Goal: Task Accomplishment & Management: Manage account settings

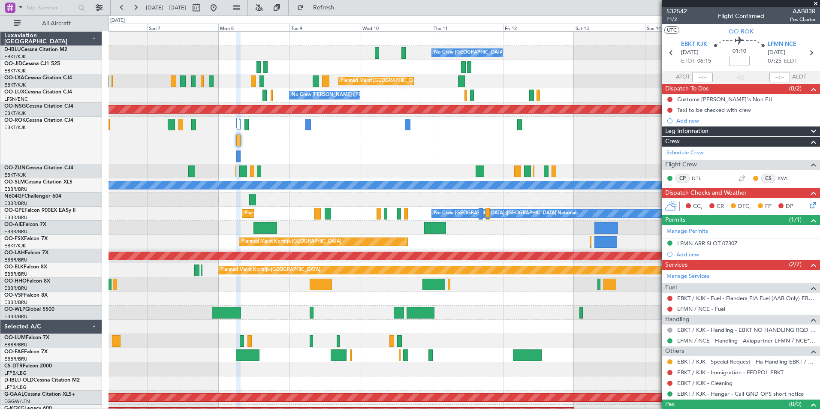
click at [502, 244] on div "Planned Maint Kortrijk-[GEOGRAPHIC_DATA]" at bounding box center [463, 242] width 711 height 14
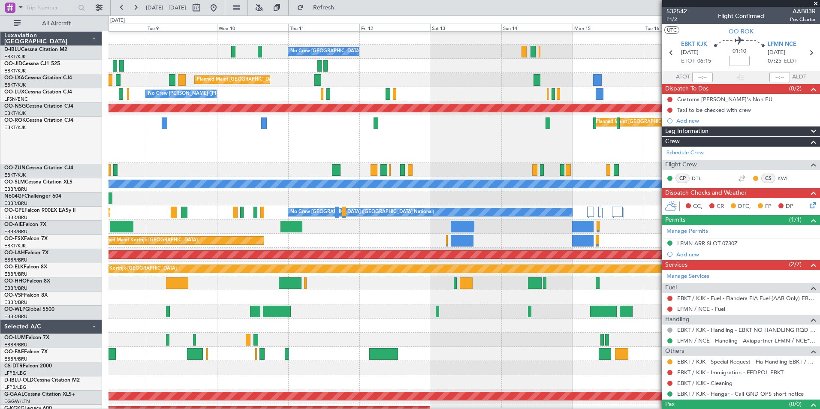
scroll to position [2, 0]
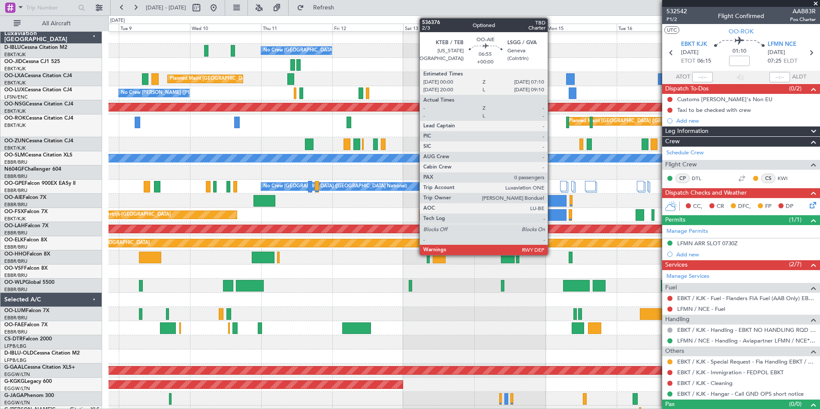
click at [551, 201] on div at bounding box center [555, 201] width 21 height 12
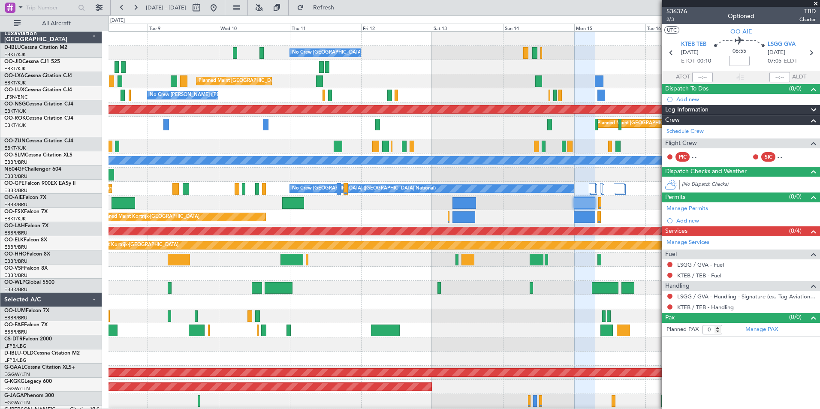
scroll to position [0, 0]
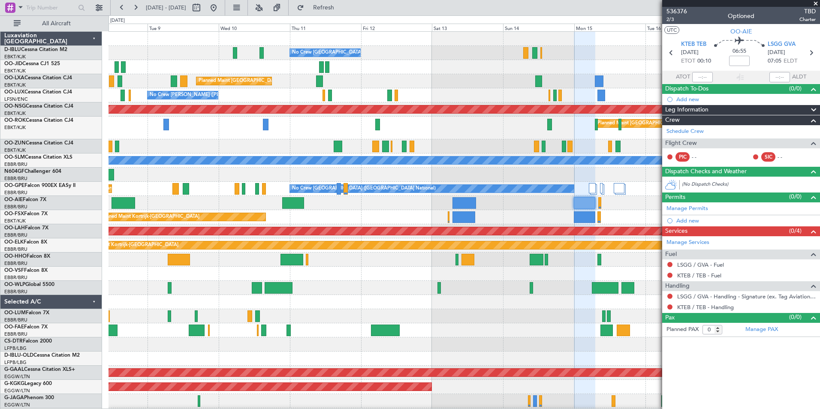
click at [387, 210] on div "No Crew [GEOGRAPHIC_DATA] ([GEOGRAPHIC_DATA] National) Planned Maint [GEOGRAPHI…" at bounding box center [463, 326] width 711 height 589
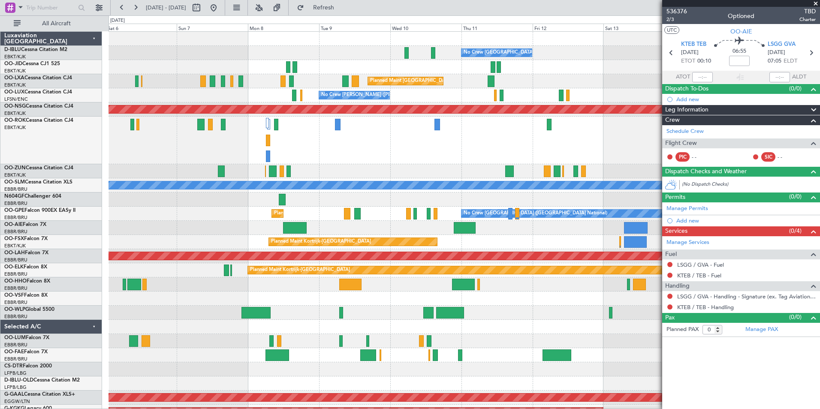
click at [626, 331] on div at bounding box center [463, 327] width 711 height 14
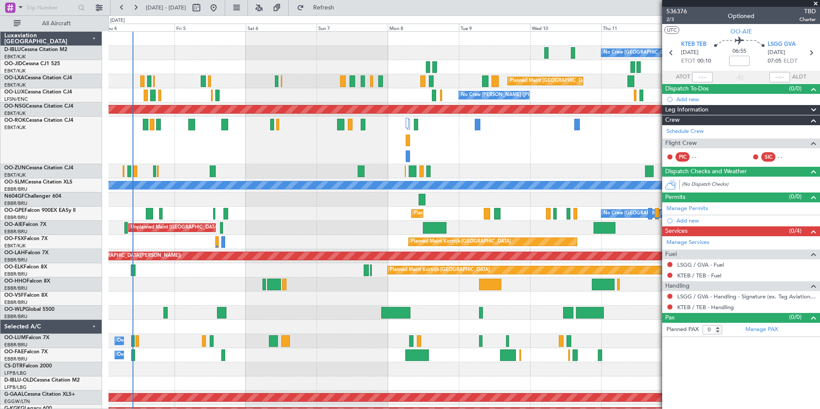
click at [609, 331] on div at bounding box center [463, 327] width 711 height 14
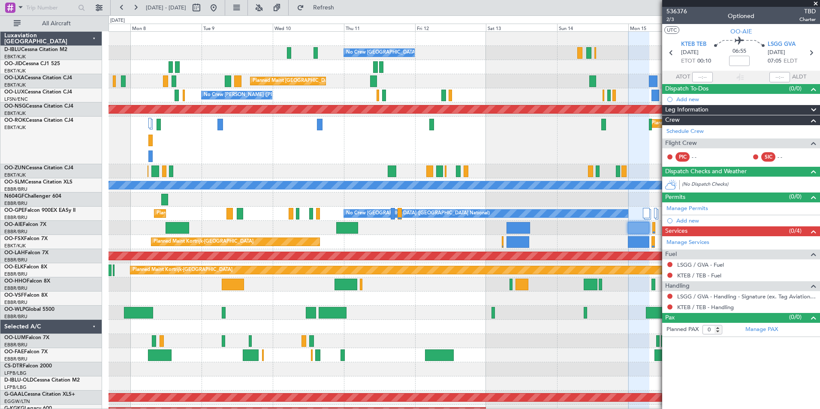
click at [326, 328] on div "No Crew [GEOGRAPHIC_DATA] ([GEOGRAPHIC_DATA] National) Planned Maint [GEOGRAPHI…" at bounding box center [463, 331] width 711 height 599
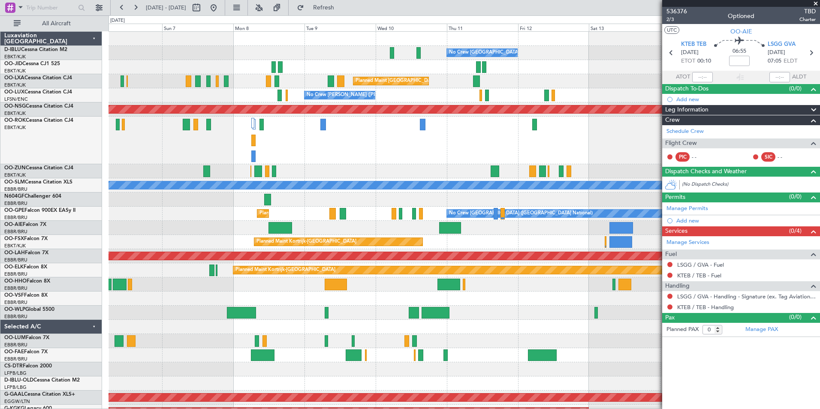
click at [539, 325] on div "No Crew [GEOGRAPHIC_DATA] ([GEOGRAPHIC_DATA] National) No Crew [GEOGRAPHIC_DATA…" at bounding box center [463, 331] width 711 height 599
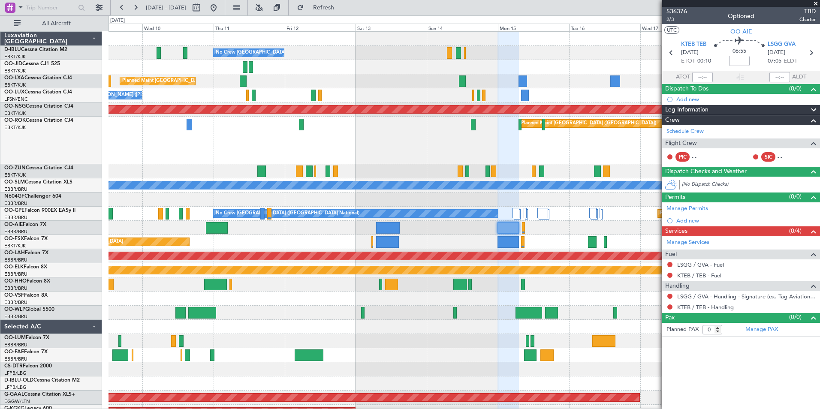
click at [229, 339] on div "No Crew [GEOGRAPHIC_DATA] ([GEOGRAPHIC_DATA] National) Planned Maint [GEOGRAPHI…" at bounding box center [463, 331] width 711 height 599
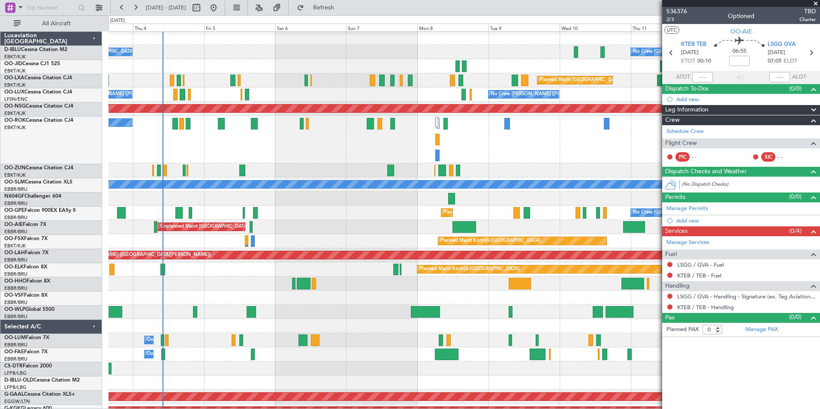
scroll to position [1, 0]
click at [538, 193] on div at bounding box center [463, 199] width 711 height 14
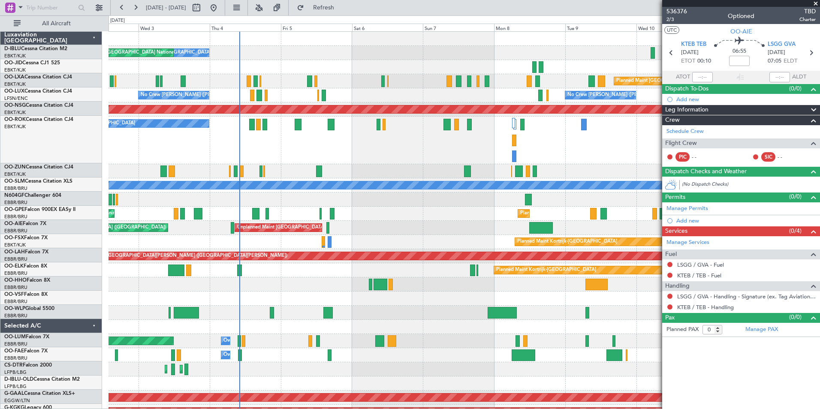
click at [414, 222] on div "Unplanned Maint [GEOGRAPHIC_DATA] ([GEOGRAPHIC_DATA] National) Planned Maint [G…" at bounding box center [463, 228] width 711 height 14
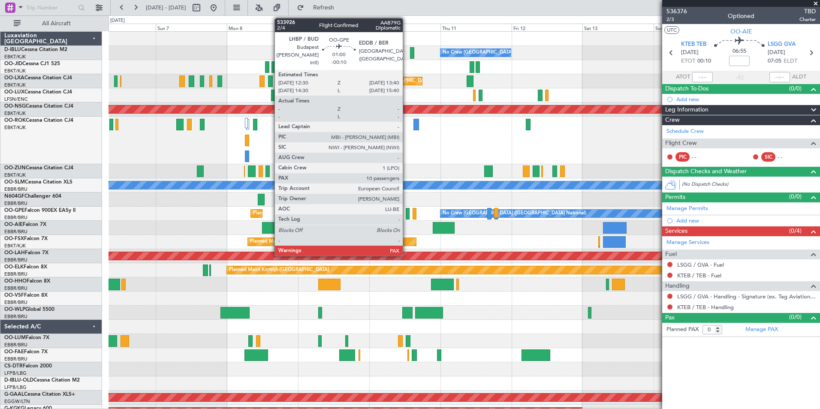
click at [406, 211] on div at bounding box center [408, 214] width 4 height 12
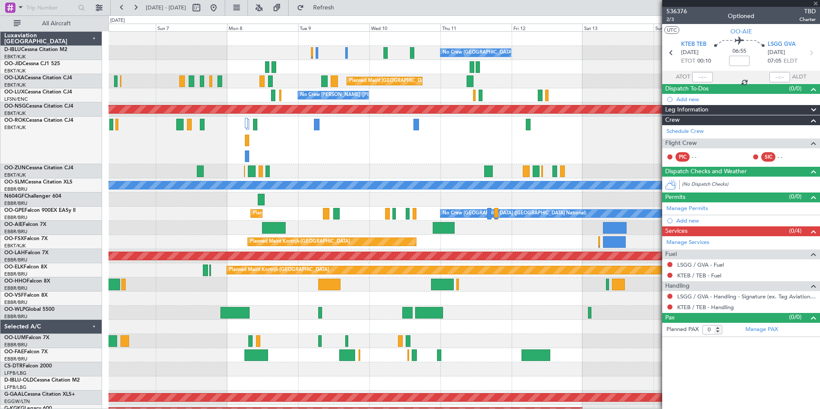
type input "-00:10"
type input "10"
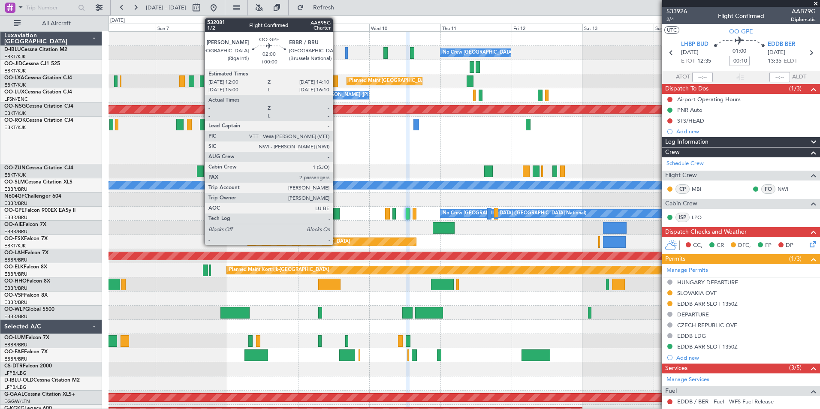
click at [337, 219] on div at bounding box center [336, 214] width 6 height 12
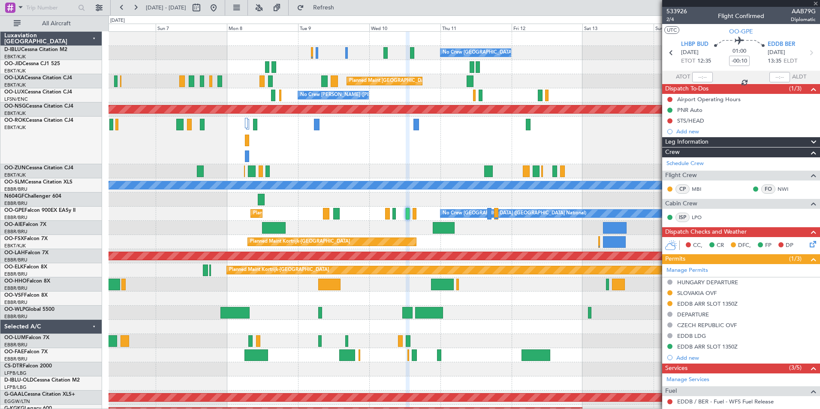
type input "2"
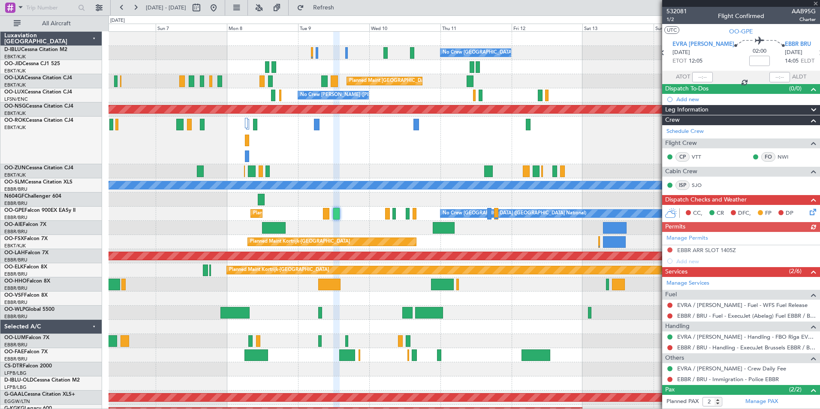
click at [410, 212] on div "Planned Maint [GEOGRAPHIC_DATA] ([GEOGRAPHIC_DATA] National) No Crew [GEOGRAPHI…" at bounding box center [463, 214] width 711 height 14
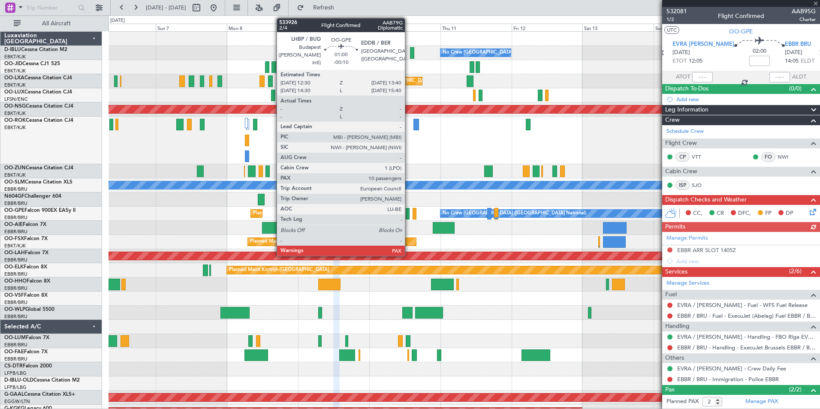
click at [409, 212] on div at bounding box center [408, 214] width 4 height 12
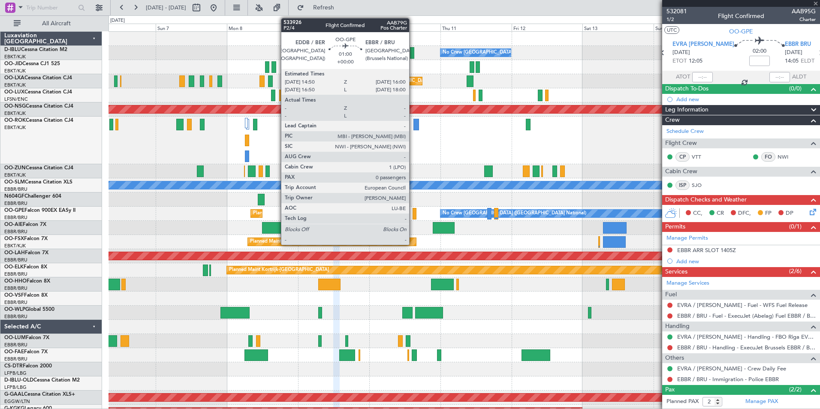
type input "-00:10"
type input "10"
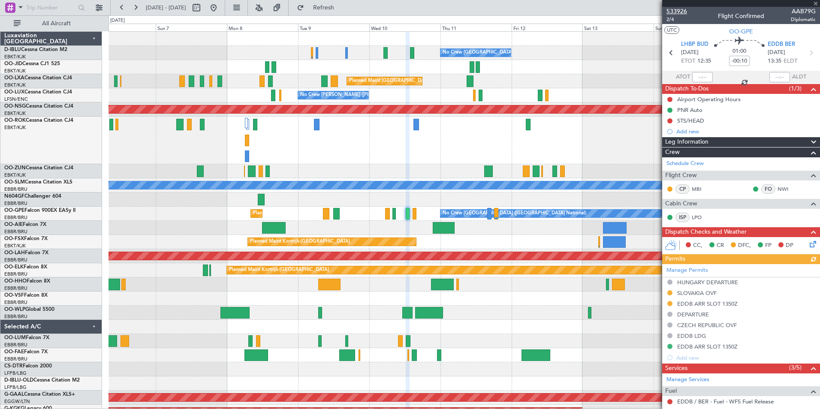
click at [676, 11] on span "533926" at bounding box center [676, 11] width 21 height 9
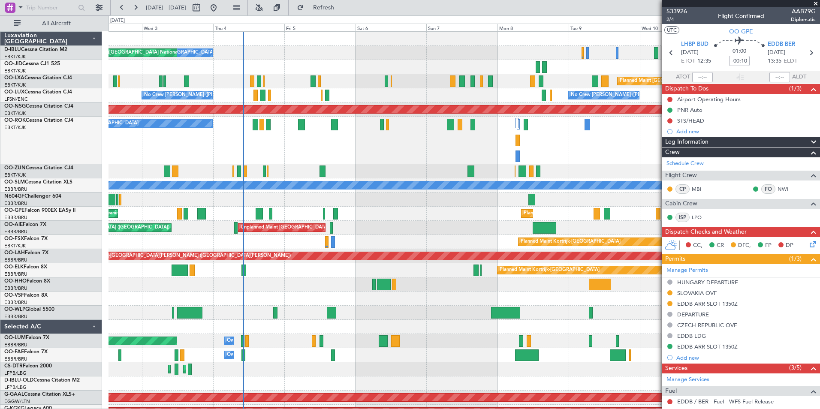
click at [497, 285] on div "No Crew [GEOGRAPHIC_DATA] ([GEOGRAPHIC_DATA] National) No Crew [GEOGRAPHIC_DATA…" at bounding box center [463, 331] width 711 height 599
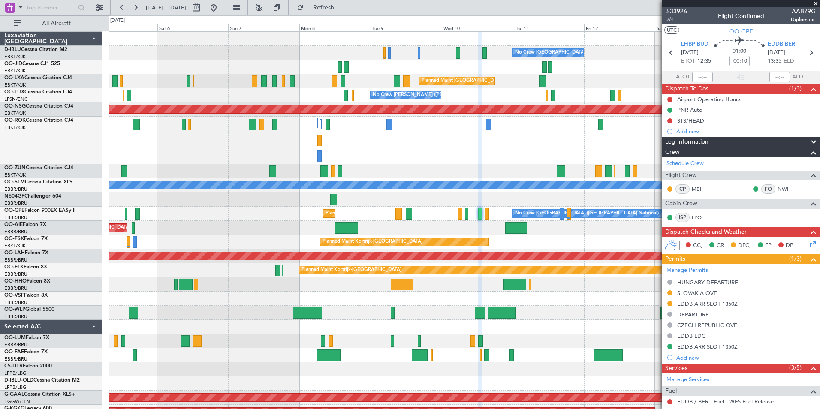
click at [475, 152] on div "Planned Maint [GEOGRAPHIC_DATA] ([GEOGRAPHIC_DATA]) A/C Unavailable [GEOGRAPHIC…" at bounding box center [463, 141] width 711 height 48
click at [399, 153] on div "Planned Maint [GEOGRAPHIC_DATA] ([GEOGRAPHIC_DATA]) A/C Unavailable [GEOGRAPHIC…" at bounding box center [463, 141] width 711 height 48
click at [266, 199] on div at bounding box center [463, 199] width 711 height 14
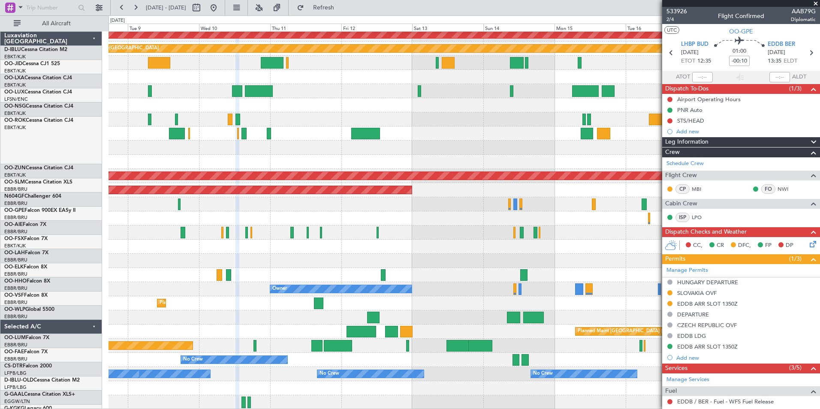
click at [299, 15] on div "Planned Maint Kortrijk-[GEOGRAPHIC_DATA] Planned [GEOGRAPHIC_DATA][PERSON_NAME]…" at bounding box center [410, 212] width 820 height 394
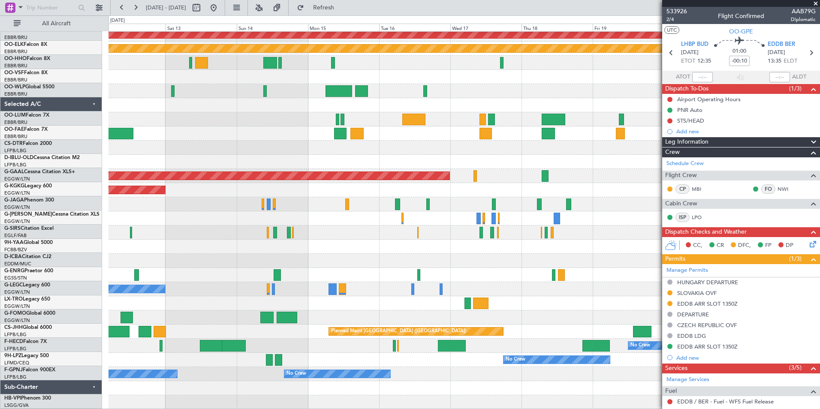
scroll to position [197, 0]
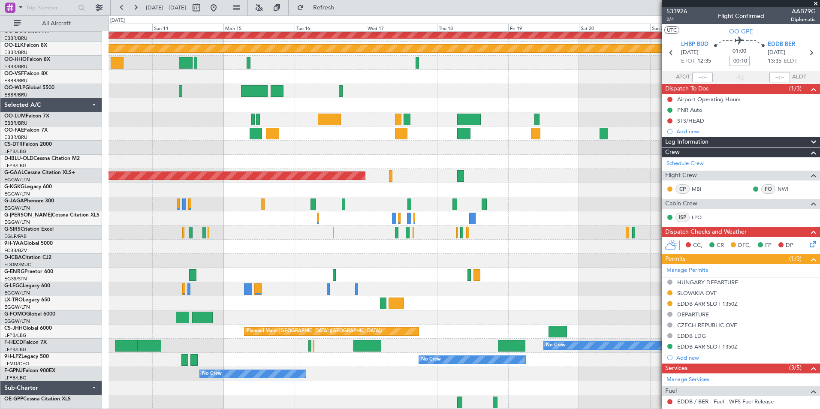
click at [430, 177] on div "Planned Maint [PERSON_NAME]-[GEOGRAPHIC_DATA][PERSON_NAME] ([GEOGRAPHIC_DATA][P…" at bounding box center [463, 122] width 711 height 574
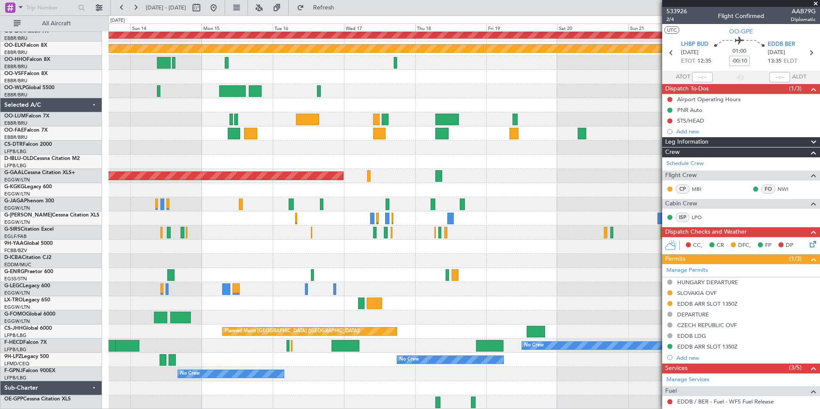
click at [561, 409] on html "[DATE] - [DATE] Refresh Quick Links All Aircraft Planned [GEOGRAPHIC_DATA][PERS…" at bounding box center [410, 204] width 820 height 409
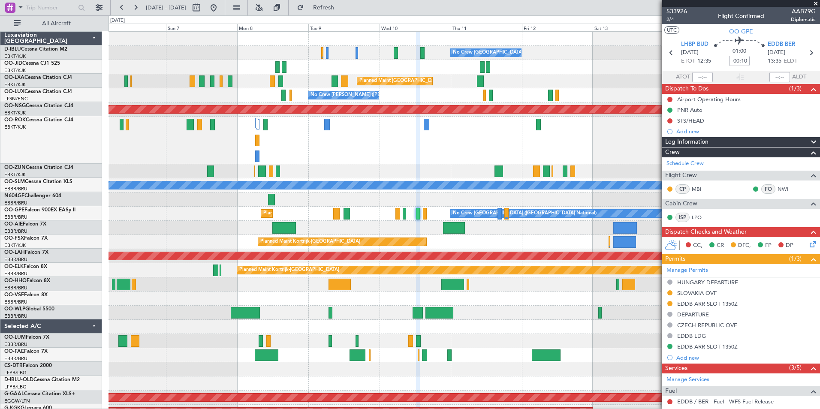
scroll to position [0, 0]
click at [391, 224] on div "Unplanned Maint [GEOGRAPHIC_DATA] ([GEOGRAPHIC_DATA] National)" at bounding box center [463, 228] width 711 height 14
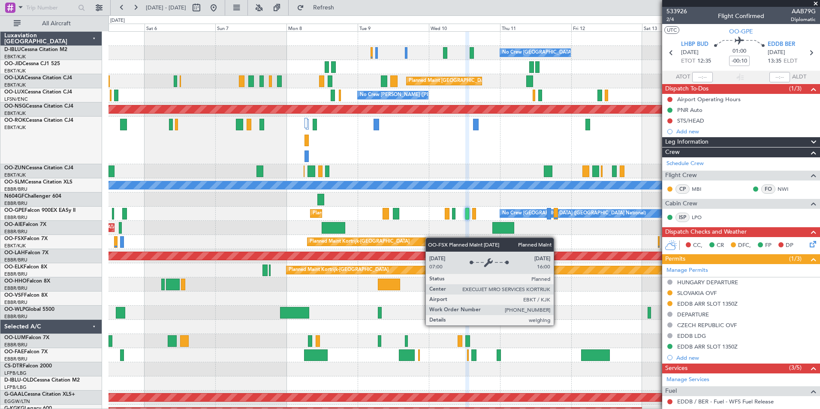
click at [442, 243] on div "No Crew [GEOGRAPHIC_DATA] ([GEOGRAPHIC_DATA] National) No Crew [GEOGRAPHIC_DATA…" at bounding box center [463, 331] width 711 height 599
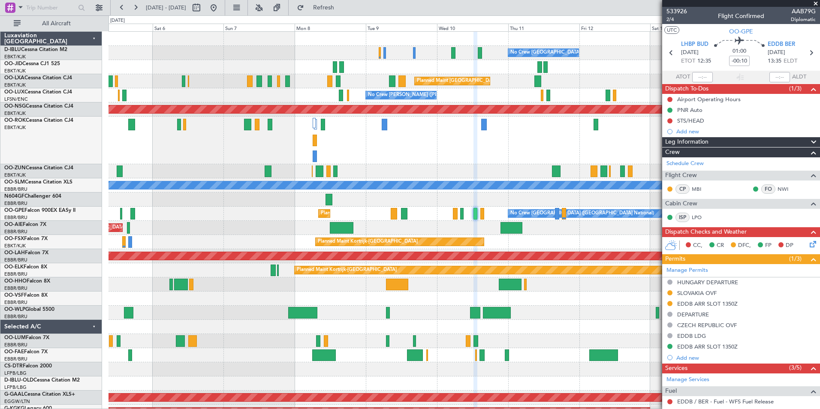
click at [432, 201] on div at bounding box center [463, 199] width 711 height 14
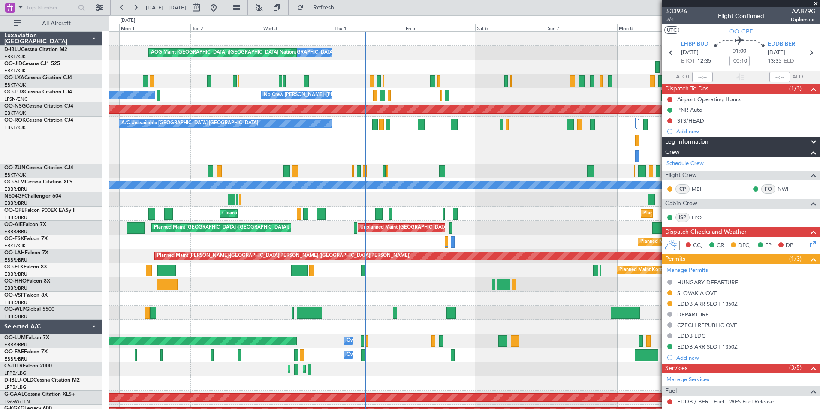
click at [597, 221] on div "No Crew [GEOGRAPHIC_DATA] ([GEOGRAPHIC_DATA] National) AOG Maint [GEOGRAPHIC_DA…" at bounding box center [463, 331] width 711 height 599
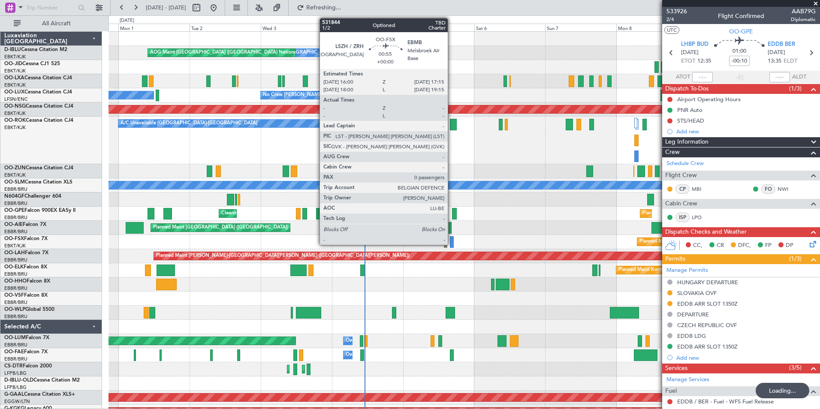
click at [451, 243] on div at bounding box center [452, 242] width 4 height 12
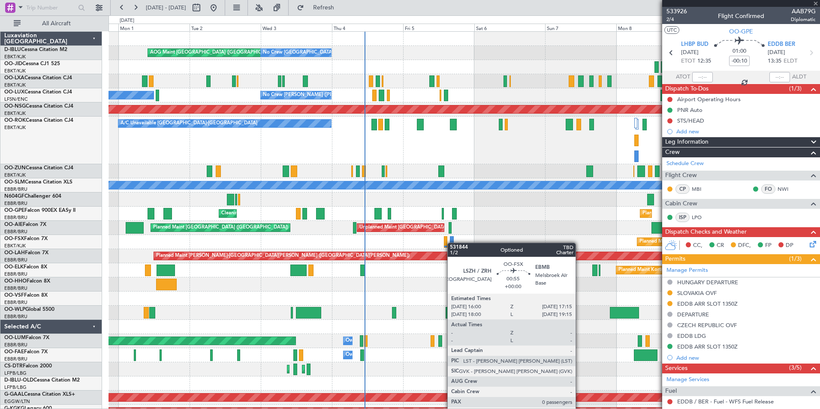
type input "0"
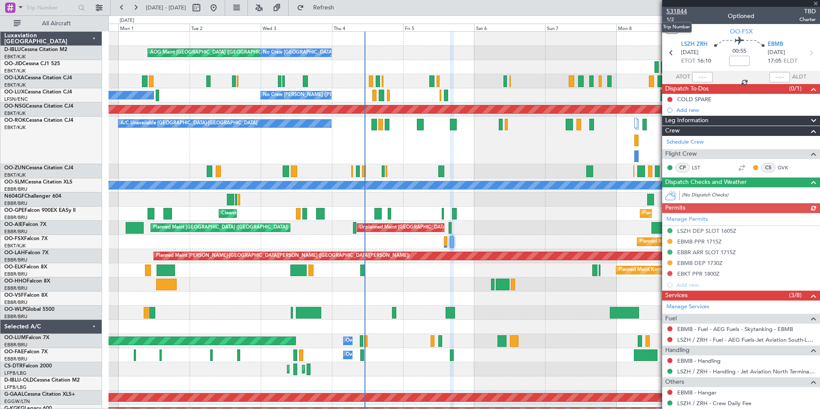
click at [677, 9] on span "531844" at bounding box center [676, 11] width 21 height 9
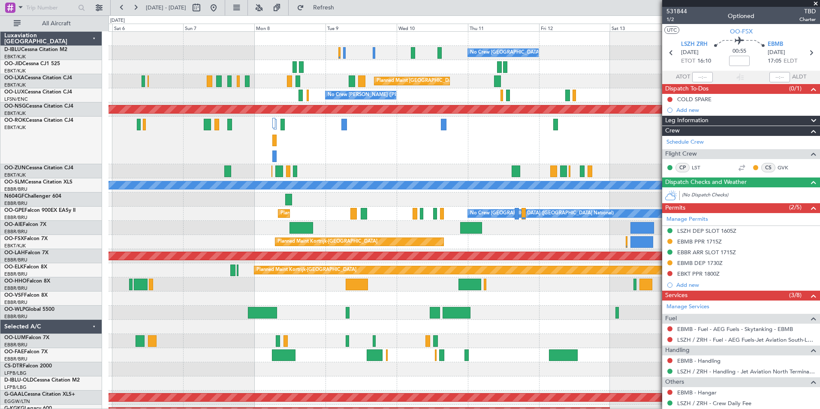
click at [128, 150] on div "Planned Maint [GEOGRAPHIC_DATA] ([GEOGRAPHIC_DATA]) A/C Unavailable [GEOGRAPHIC…" at bounding box center [463, 141] width 711 height 48
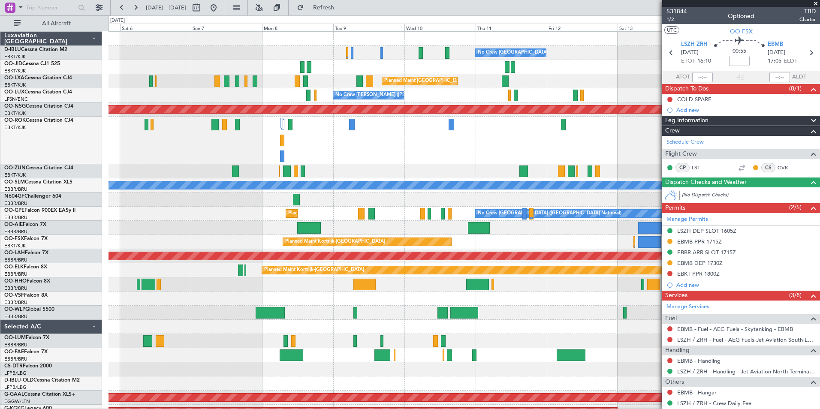
click at [393, 63] on div at bounding box center [463, 67] width 711 height 14
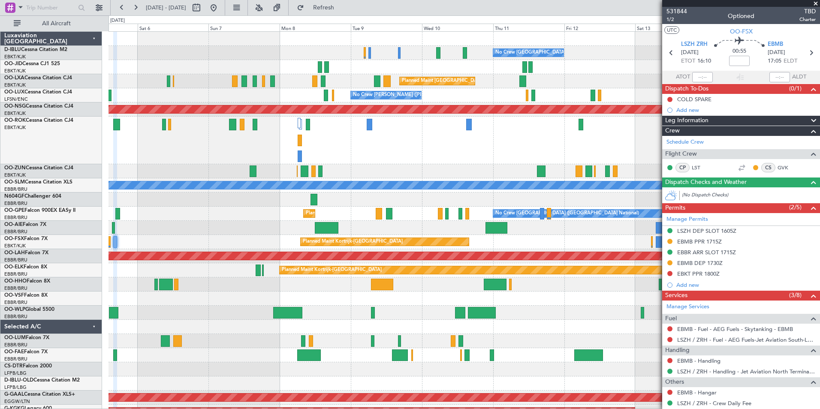
click at [400, 64] on div "No Crew Brussels (Brussels National) No Crew Brussels (Brussels National) AOG M…" at bounding box center [463, 331] width 711 height 599
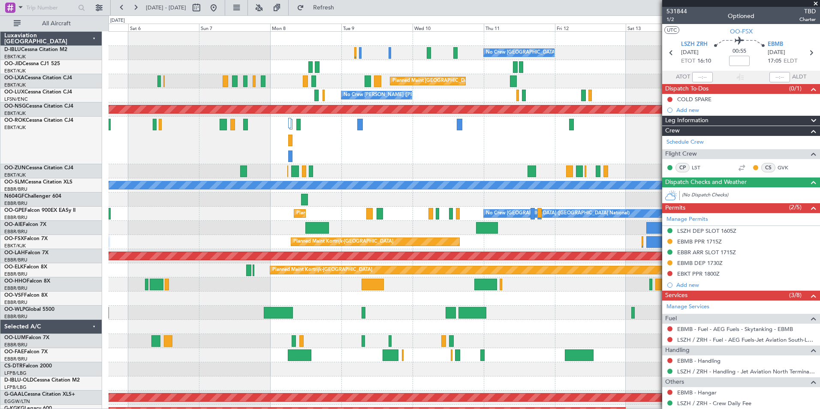
click at [392, 63] on div at bounding box center [463, 67] width 711 height 14
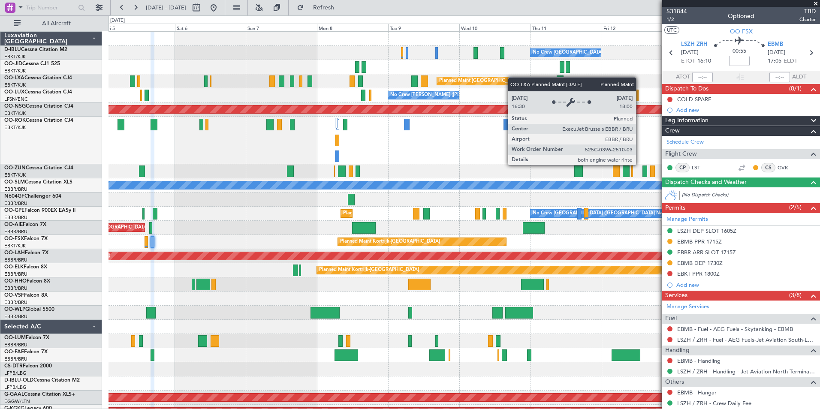
click at [505, 79] on div "No Crew Brussels (Brussels National) No Crew Brussels (Brussels National) AOG M…" at bounding box center [463, 331] width 711 height 599
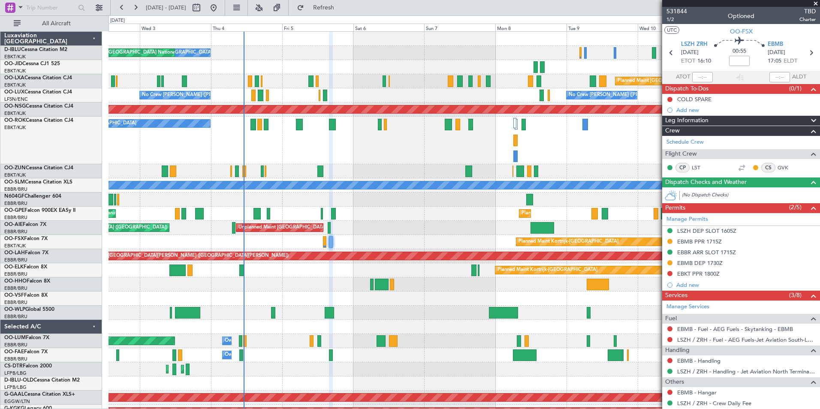
click at [112, 163] on div "A/C Unavailable [GEOGRAPHIC_DATA]-[GEOGRAPHIC_DATA]" at bounding box center [463, 141] width 711 height 48
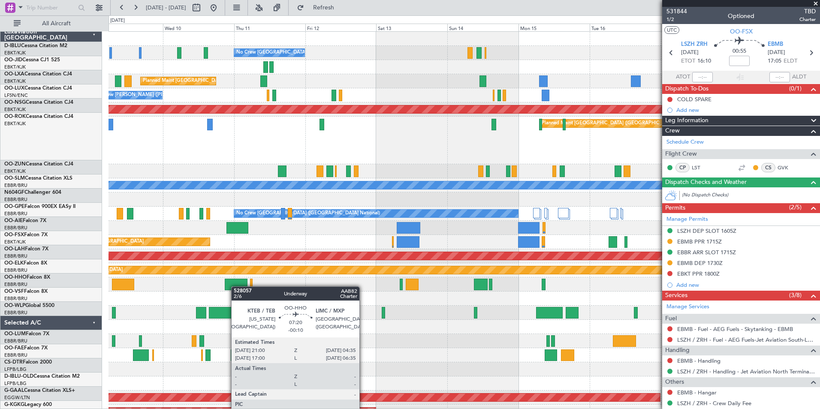
click at [235, 286] on div "No Crew [GEOGRAPHIC_DATA] ([GEOGRAPHIC_DATA] National) Planned Maint [GEOGRAPHI…" at bounding box center [463, 331] width 711 height 599
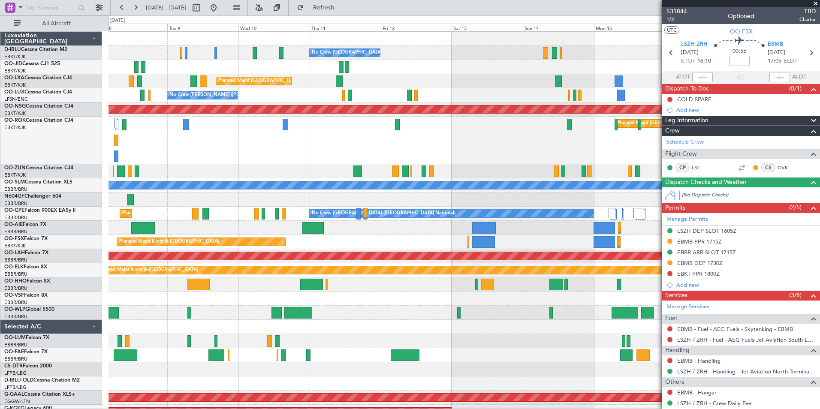
click at [371, 161] on div "Planned Maint [GEOGRAPHIC_DATA] ([GEOGRAPHIC_DATA])" at bounding box center [463, 141] width 711 height 48
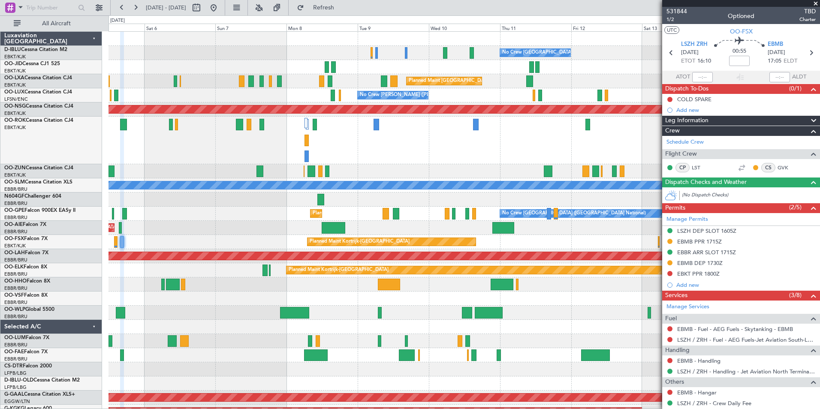
click at [331, 170] on div "No Crew Brussels (Brussels National) No Crew Brussels (Brussels National) AOG M…" at bounding box center [463, 338] width 711 height 613
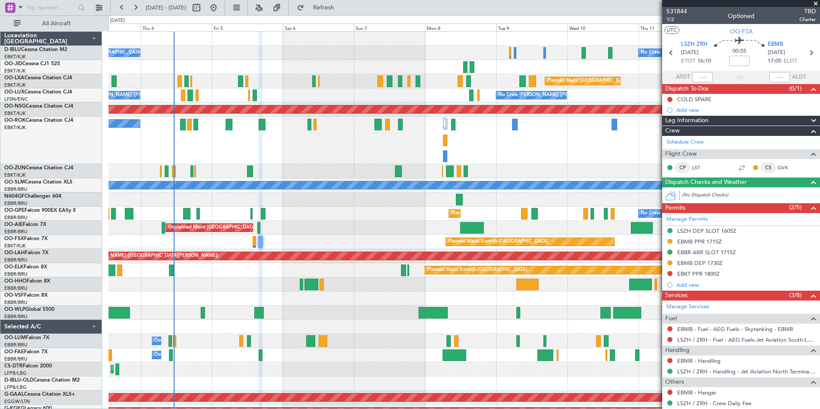
click at [308, 219] on div "No Crew Brussels (Brussels National) Planned Maint Brussels (Brussels National)…" at bounding box center [463, 214] width 711 height 14
click at [302, 224] on div "No Crew Brussels (Brussels National) No Crew Brussels (Brussels National) AOG M…" at bounding box center [463, 338] width 711 height 613
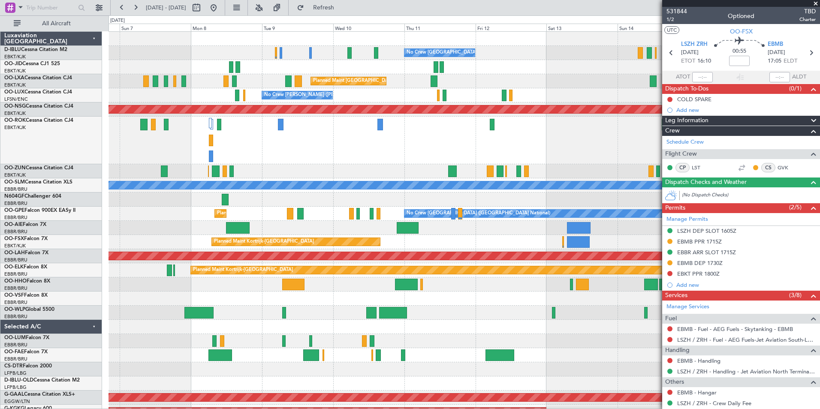
click at [529, 304] on div at bounding box center [463, 299] width 711 height 14
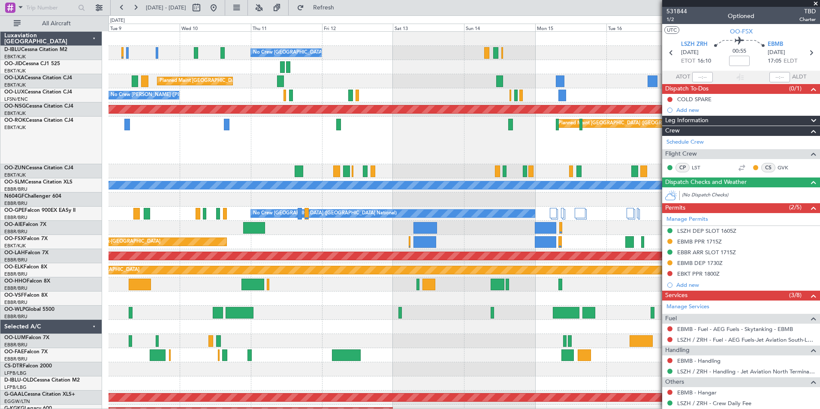
click at [402, 317] on div "No Crew [GEOGRAPHIC_DATA] ([GEOGRAPHIC_DATA] National) Planned Maint [GEOGRAPHI…" at bounding box center [463, 331] width 711 height 599
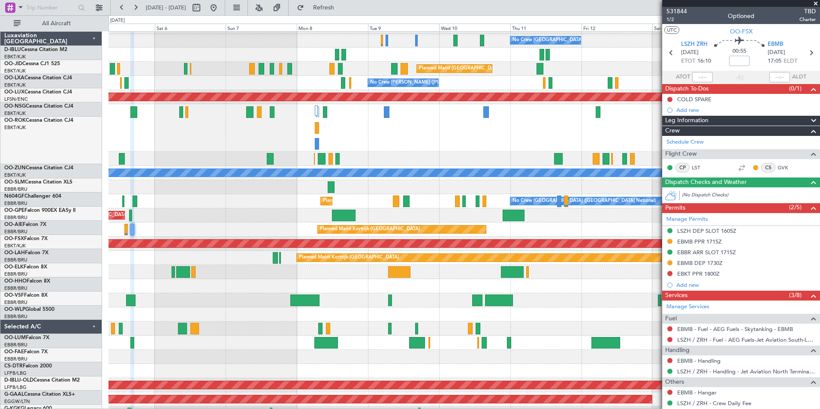
click at [449, 291] on div at bounding box center [463, 286] width 711 height 14
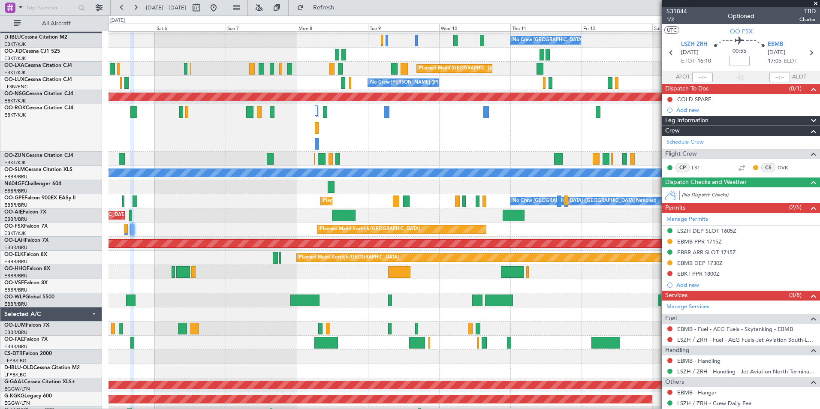
click at [442, 322] on div "Owner Melsbroek Air Base Planned Maint Brussels (Brussels National)" at bounding box center [463, 329] width 711 height 14
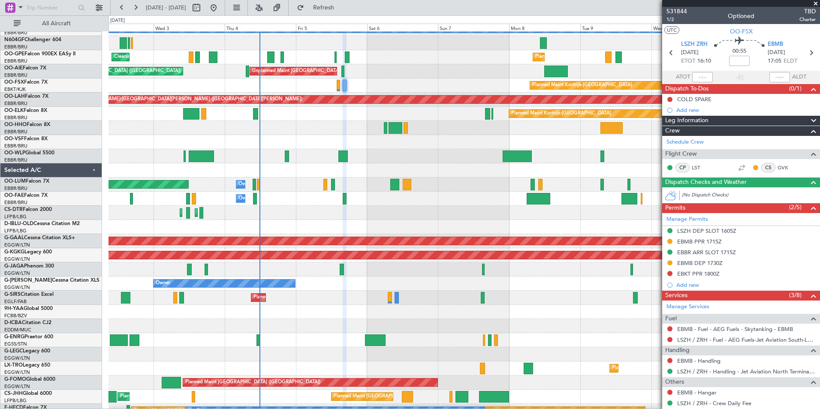
scroll to position [222, 0]
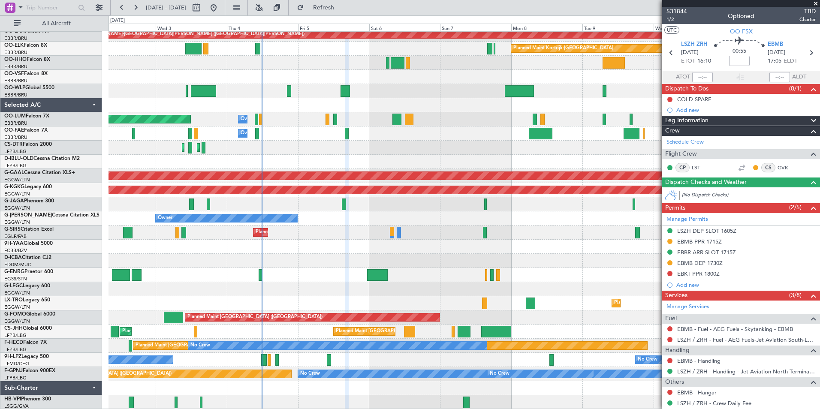
click at [405, 93] on div "Planned Maint Kortrijk-Wevelgem Planned Maint Alton-st Louis (St Louis Regl) Pl…" at bounding box center [463, 109] width 711 height 599
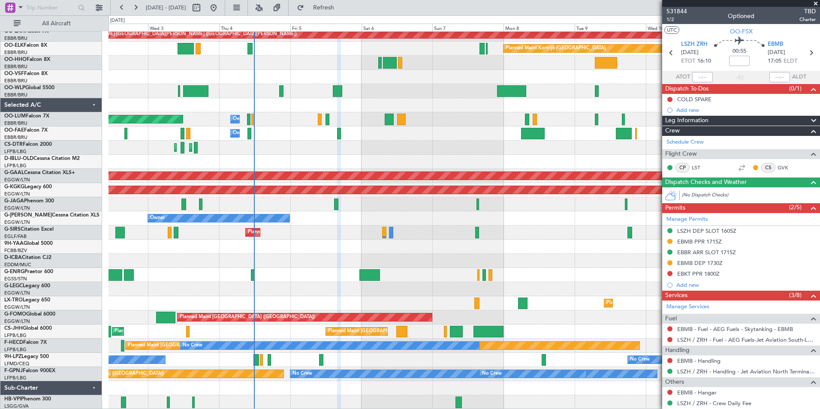
click at [427, 206] on div "Planned Maint Kortrijk-Wevelgem Planned Maint Alton-st Louis (St Louis Regl) Pl…" at bounding box center [463, 109] width 711 height 599
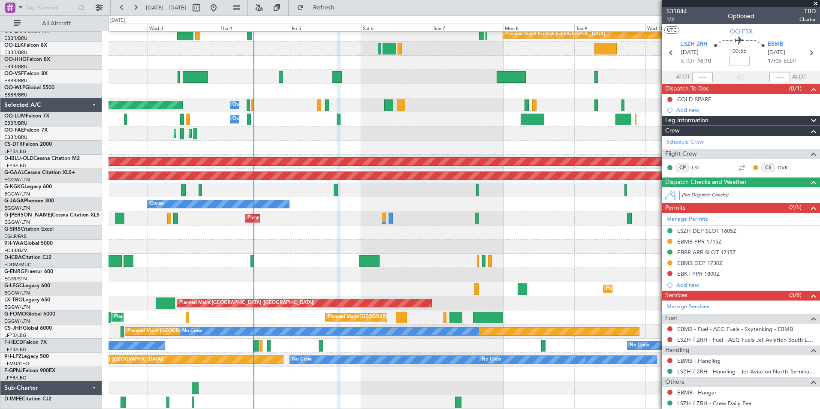
scroll to position [236, 0]
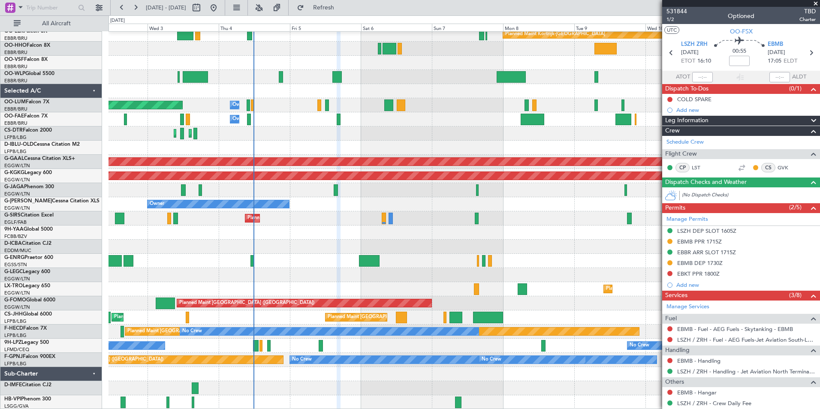
click at [435, 176] on div "Planned Maint Alton-st Louis (St Louis Regl) Planned Maint Kortrijk-Wevelgem Ow…" at bounding box center [463, 102] width 711 height 613
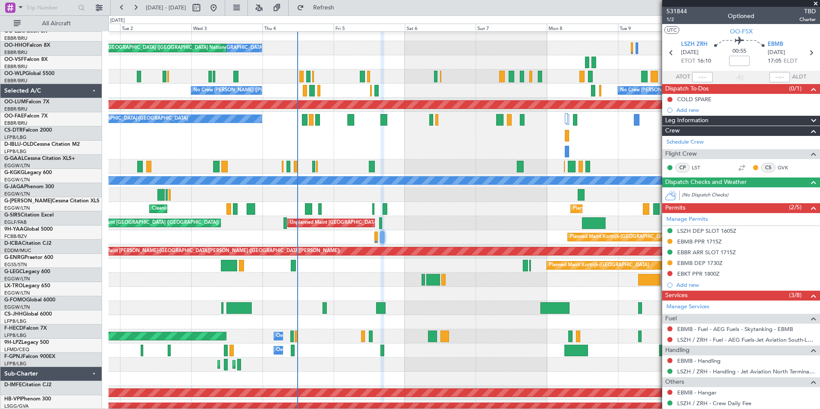
scroll to position [0, 0]
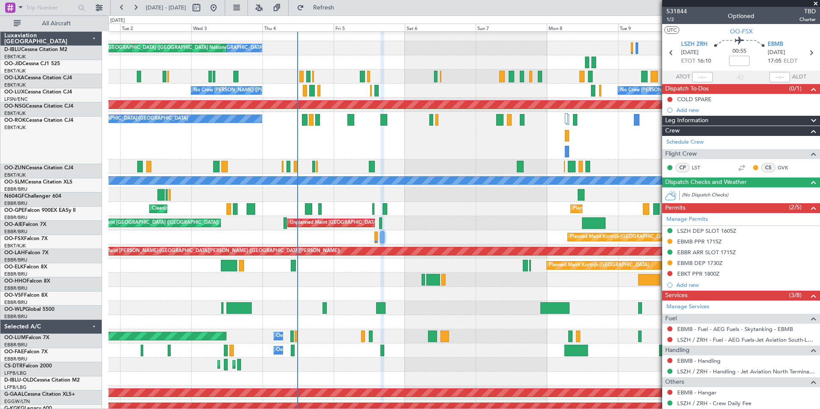
click at [402, 409] on html "02 Sep 2025 - 12 Sep 2025 Refresh Quick Links All Aircraft No Crew Brussels (Br…" at bounding box center [410, 204] width 820 height 409
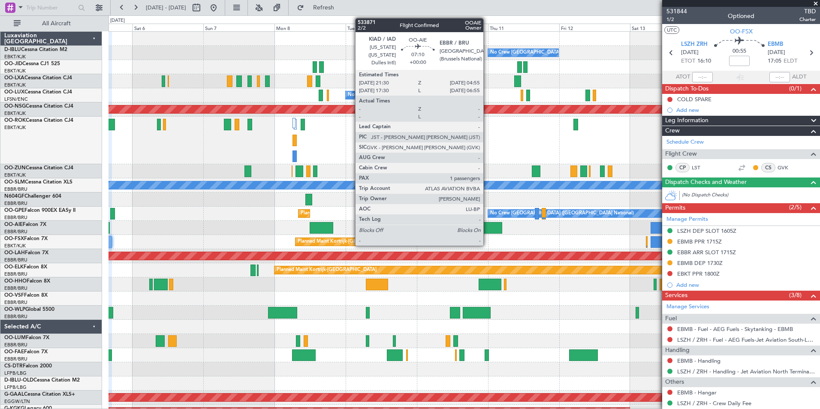
click at [489, 231] on div at bounding box center [491, 228] width 22 height 12
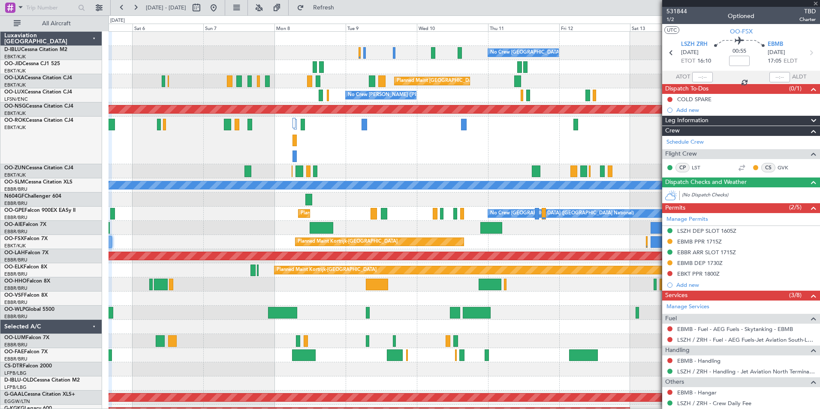
type input "1"
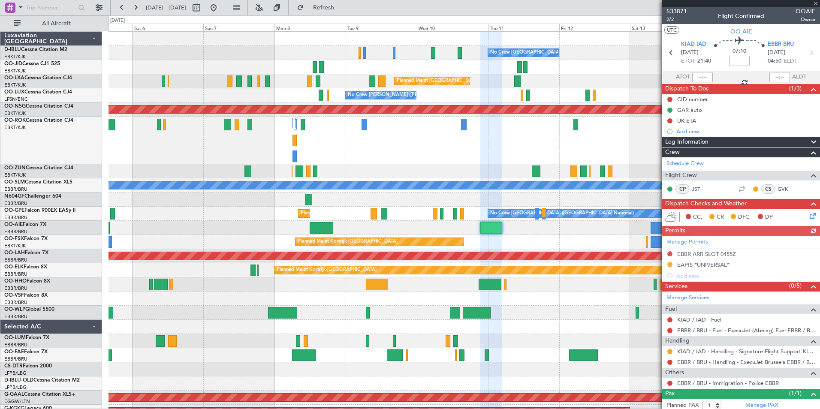
click at [672, 10] on span "533871" at bounding box center [676, 11] width 21 height 9
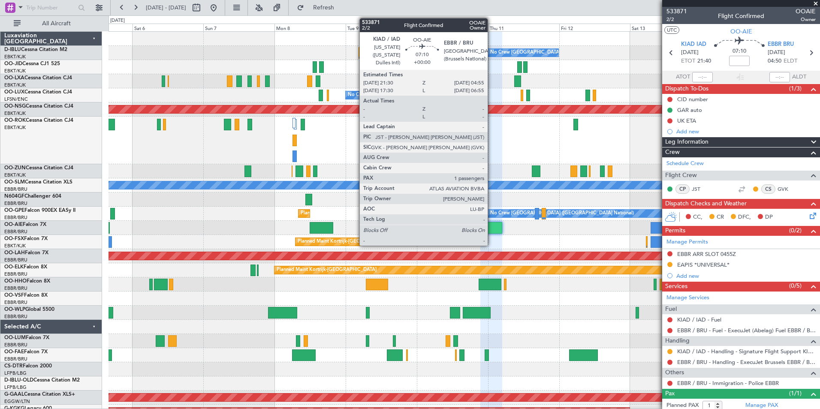
click at [491, 229] on div at bounding box center [491, 228] width 22 height 12
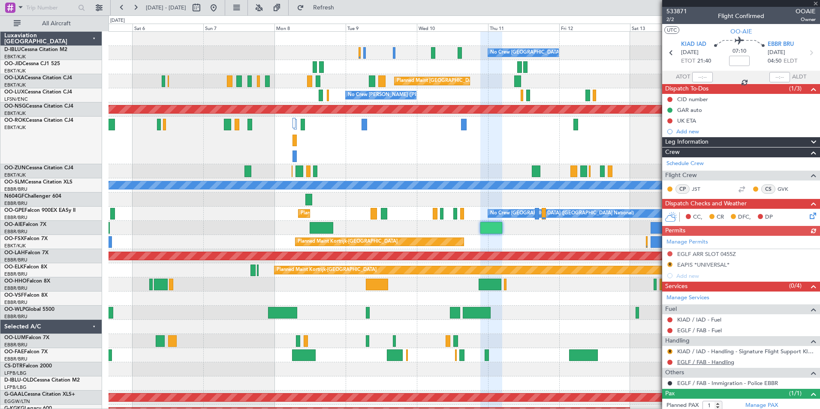
click at [712, 364] on link "EGLF / FAB - Handling" at bounding box center [705, 361] width 57 height 7
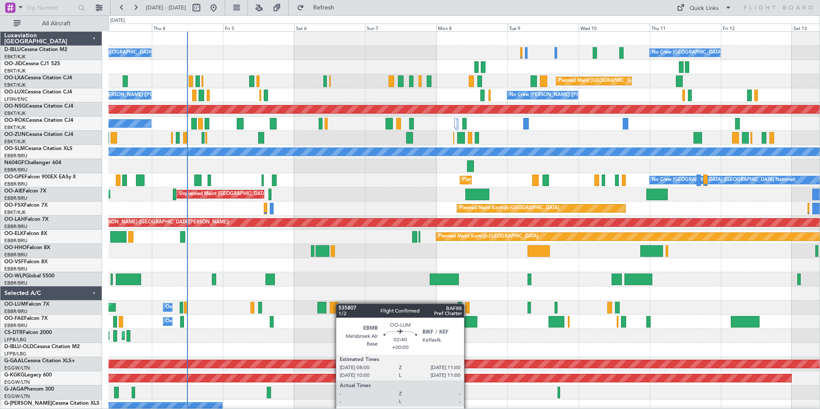
click at [325, 304] on div "AOG Maint [GEOGRAPHIC_DATA] ([GEOGRAPHIC_DATA] National) No Crew [GEOGRAPHIC_DA…" at bounding box center [463, 322] width 711 height 580
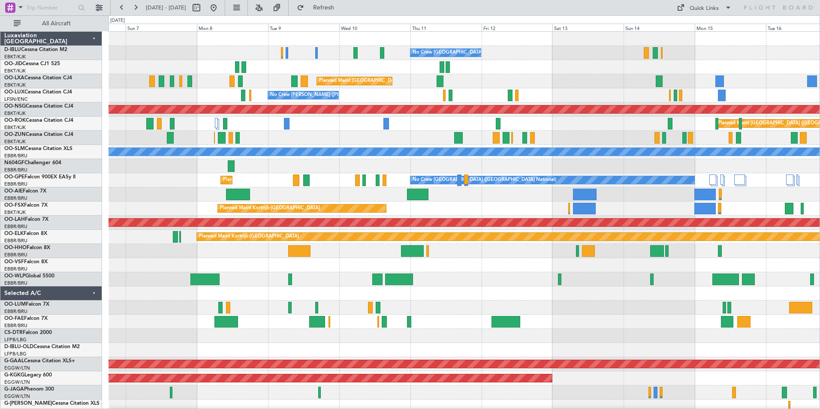
click at [453, 210] on div "Planned Maint Kortrijk-[GEOGRAPHIC_DATA]" at bounding box center [463, 208] width 711 height 14
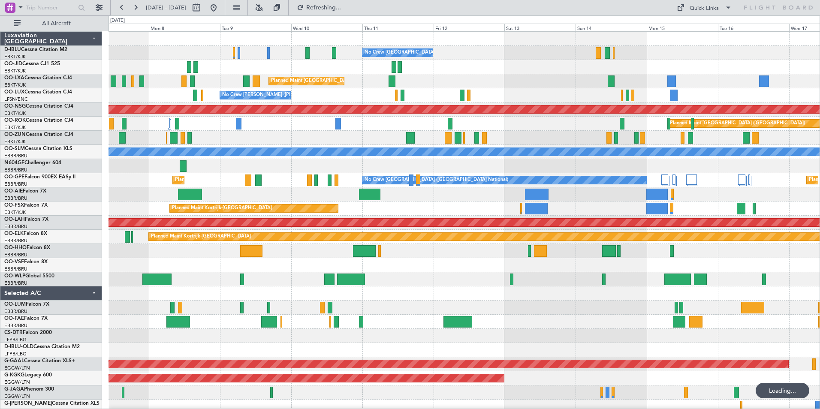
click at [447, 209] on div "Planned Maint Kortrijk-[GEOGRAPHIC_DATA]" at bounding box center [463, 208] width 711 height 14
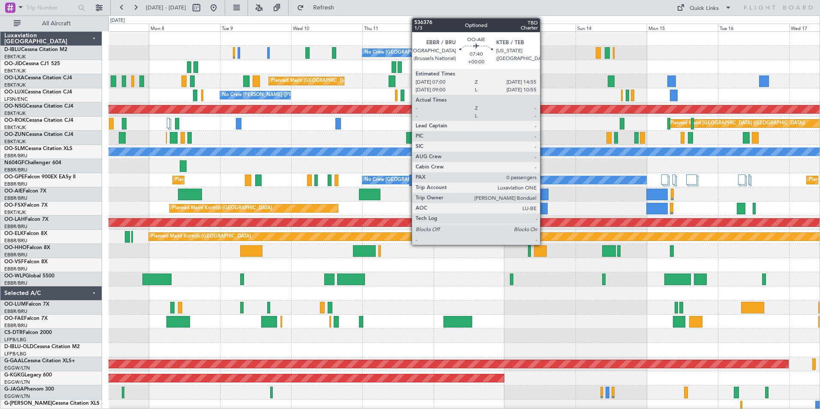
click at [537, 197] on div at bounding box center [537, 195] width 24 height 12
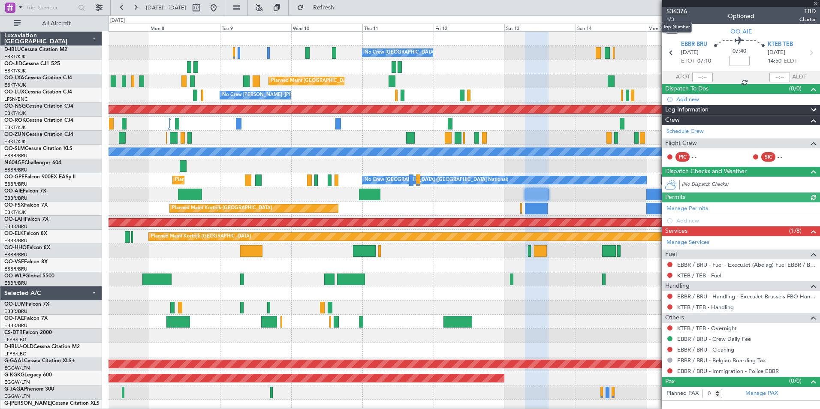
click at [676, 14] on span "536376" at bounding box center [676, 11] width 21 height 9
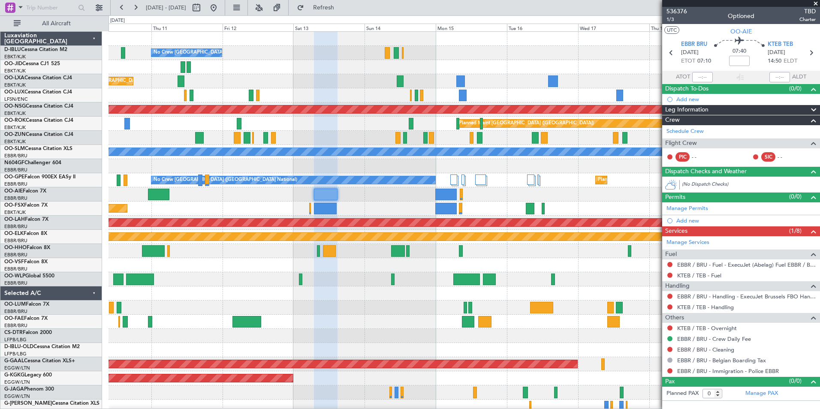
click at [346, 200] on div at bounding box center [463, 194] width 711 height 14
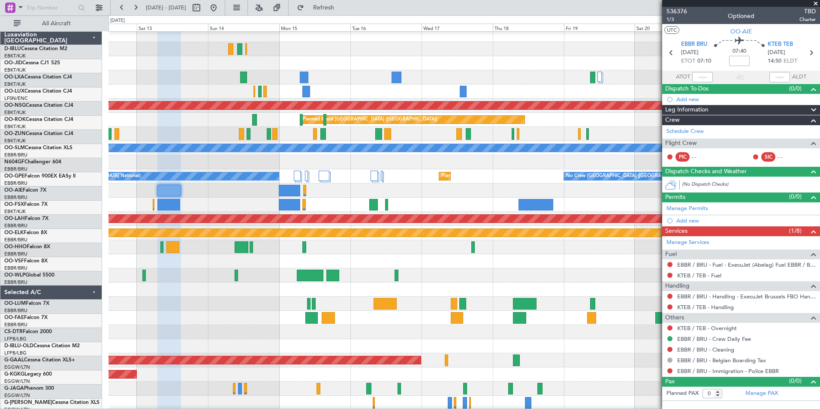
scroll to position [4, 0]
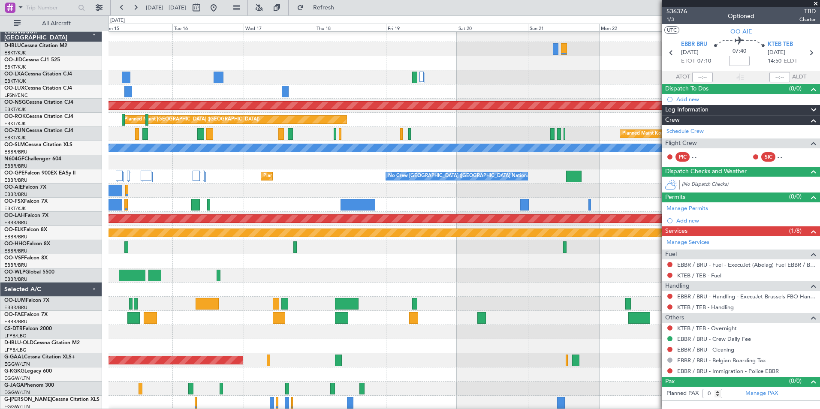
click at [154, 194] on div at bounding box center [463, 190] width 711 height 14
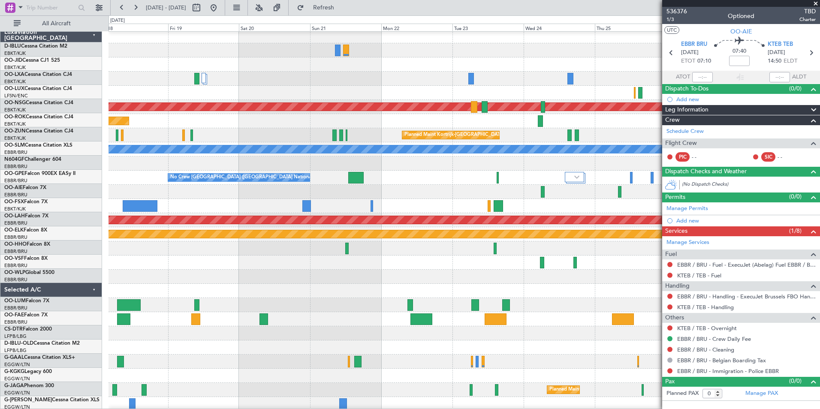
scroll to position [1, 0]
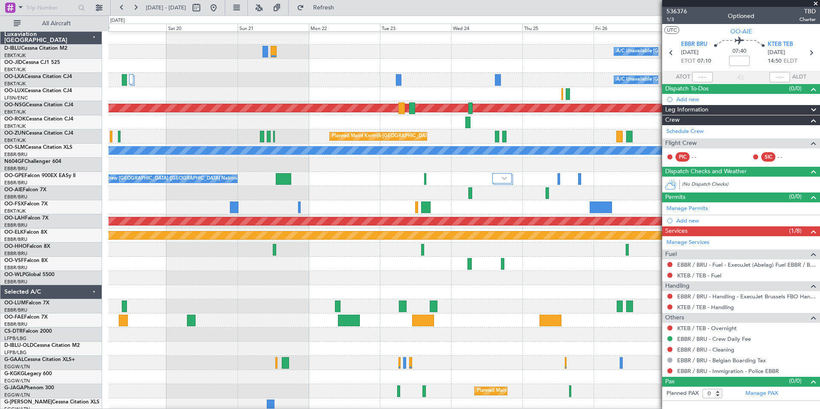
click at [118, 187] on div at bounding box center [463, 193] width 711 height 14
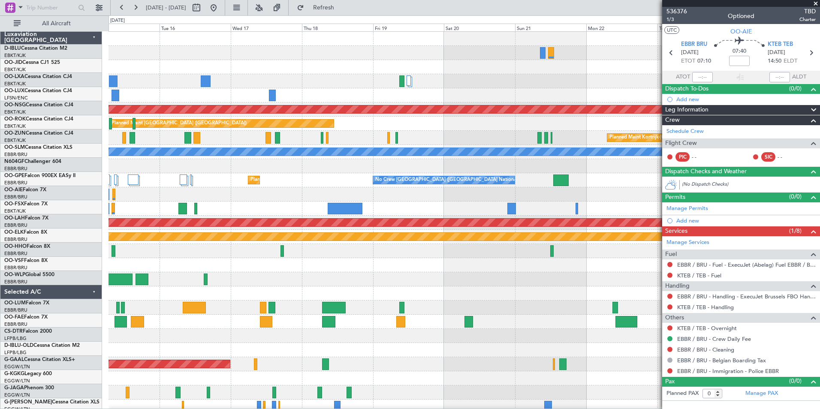
click at [663, 196] on fb-app "19 Sep 2025 - 29 Sep 2025 Refresh Quick Links All Aircraft A/C Unavailable Brus…" at bounding box center [410, 207] width 820 height 403
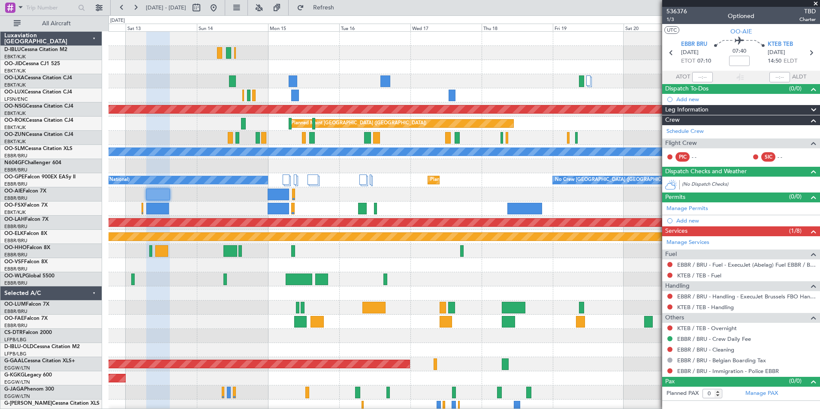
click at [409, 230] on div "No Crew Brussels (Brussels National) Planned Maint Brussels (Brussels National)…" at bounding box center [463, 315] width 711 height 566
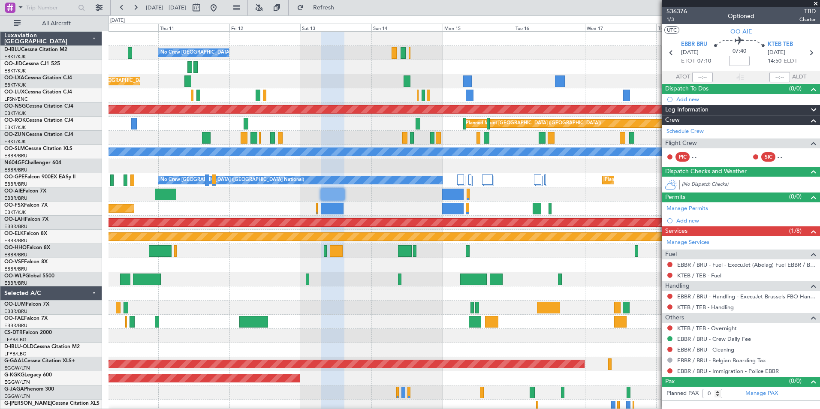
click at [492, 212] on div "No Crew Brussels (Brussels National) Planned Maint Brussels (Brussels National)…" at bounding box center [463, 315] width 711 height 566
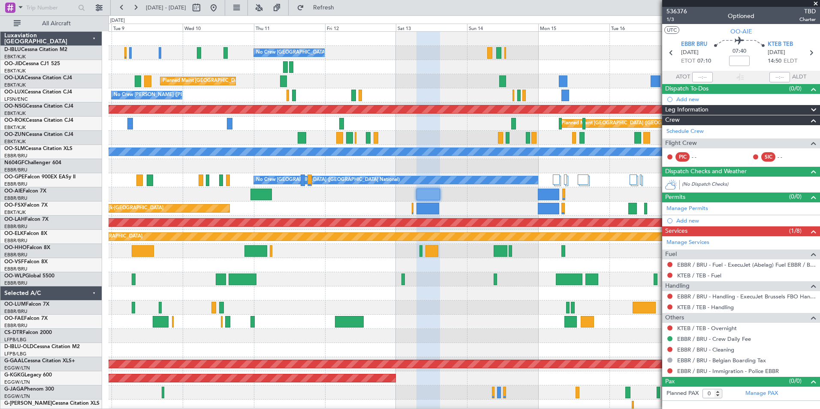
click at [364, 285] on div at bounding box center [463, 279] width 711 height 14
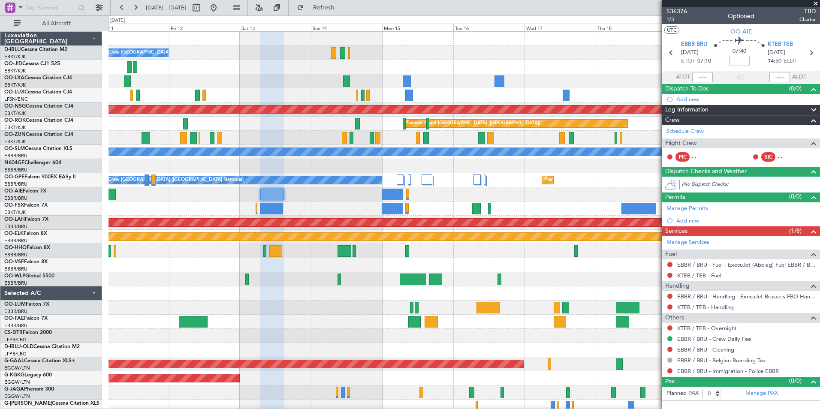
click at [327, 312] on div "No Crew Brussels (Brussels National) Planned Maint Brussels (Brussels National)…" at bounding box center [463, 322] width 711 height 580
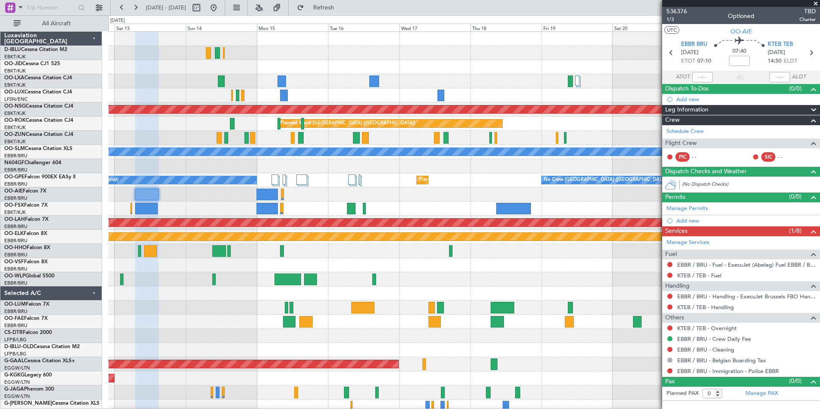
click at [303, 203] on div "Planned Maint Kortrijk-[GEOGRAPHIC_DATA]" at bounding box center [463, 208] width 711 height 14
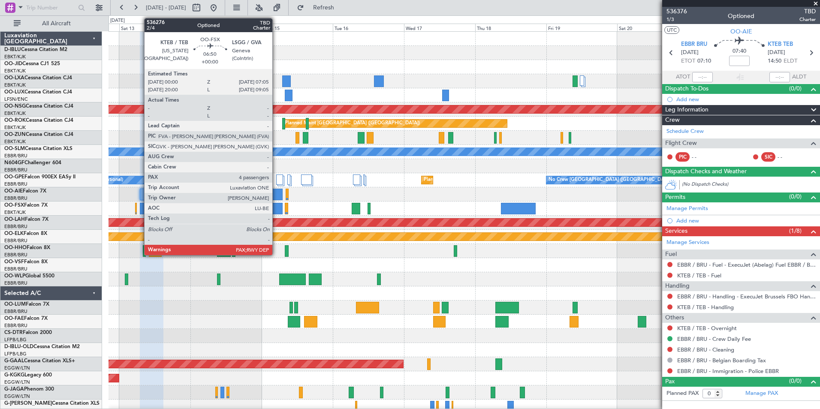
click at [276, 213] on div at bounding box center [271, 209] width 21 height 12
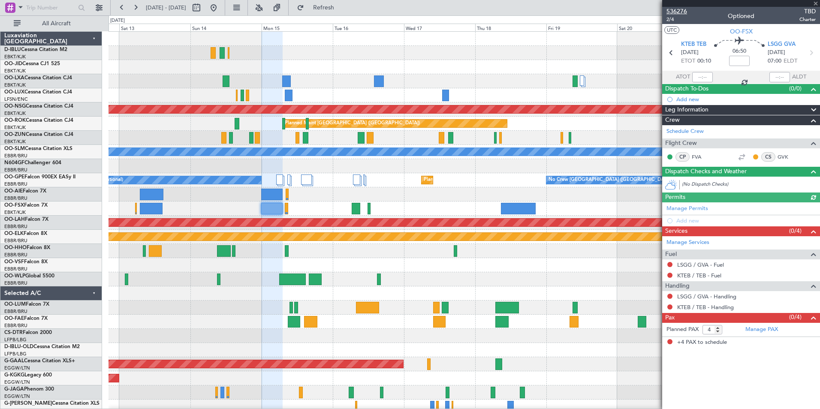
click at [674, 14] on span "536276" at bounding box center [676, 11] width 21 height 9
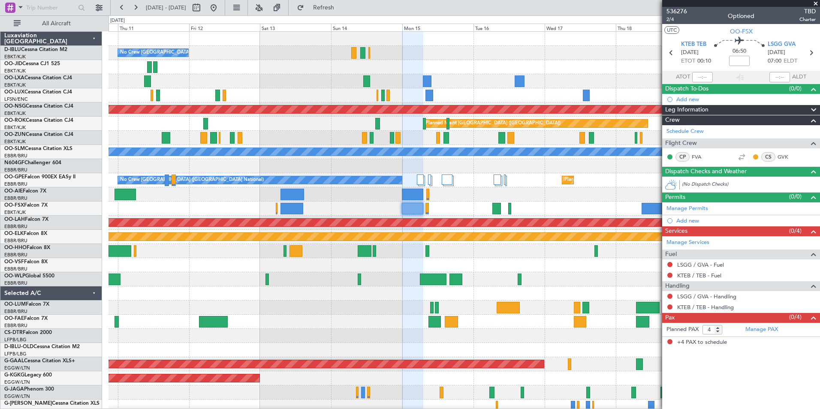
click at [463, 214] on div "No Crew Brussels (Brussels National) Planned Maint Brussels (Brussels National)…" at bounding box center [463, 315] width 711 height 566
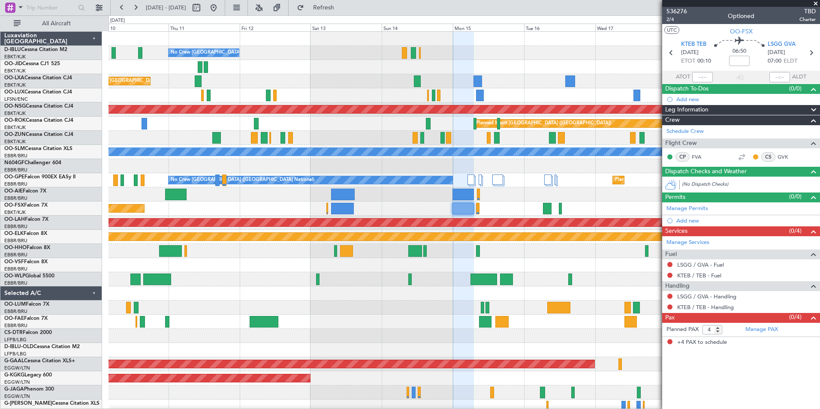
click at [615, 277] on div "No Crew Brussels (Brussels National) Planned Maint Brussels (Brussels National)…" at bounding box center [463, 315] width 711 height 566
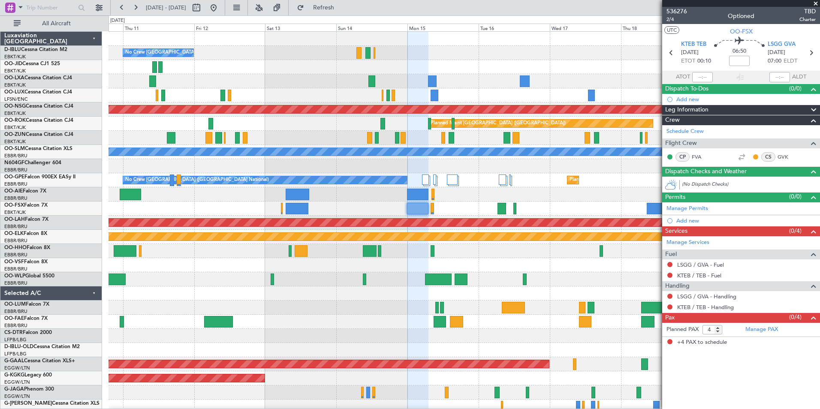
click at [415, 301] on div "No Crew Brussels (Brussels National) Planned Maint Brussels (Brussels National)…" at bounding box center [463, 322] width 711 height 580
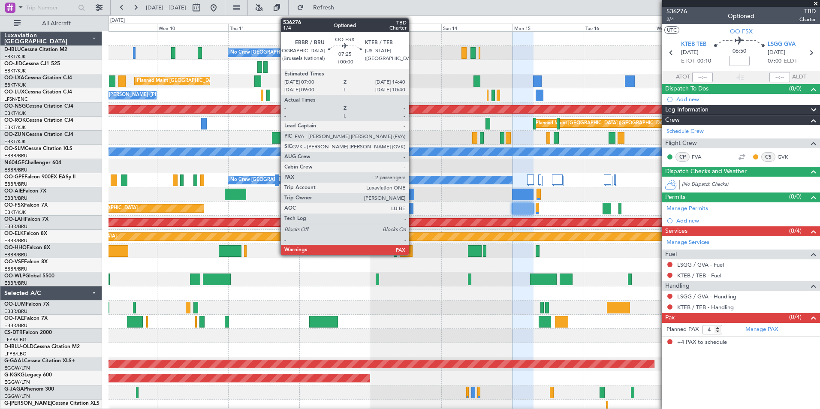
click at [407, 204] on div at bounding box center [402, 209] width 23 height 12
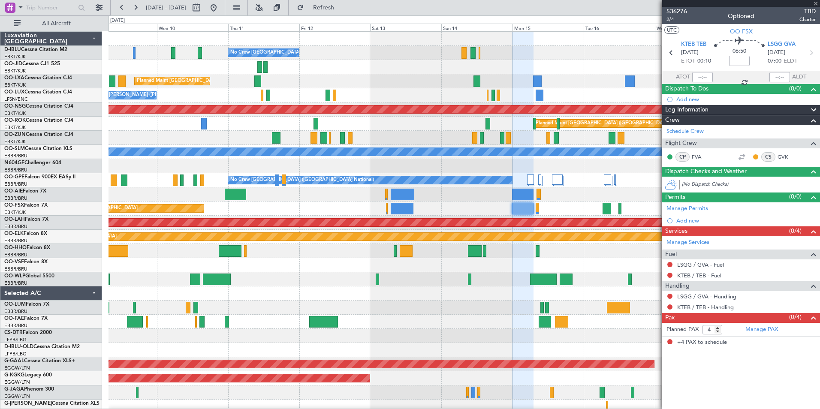
type input "2"
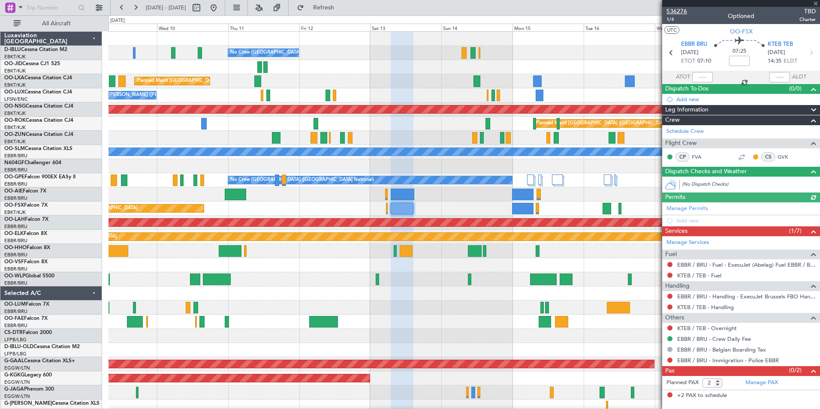
click at [677, 11] on span "536276" at bounding box center [676, 11] width 21 height 9
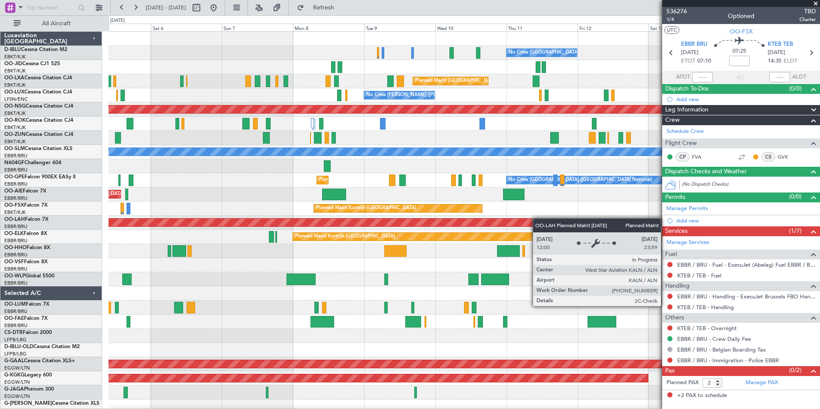
click at [537, 218] on div "No Crew Brussels (Brussels National) No Crew Brussels (Brussels National) AOG M…" at bounding box center [463, 322] width 711 height 580
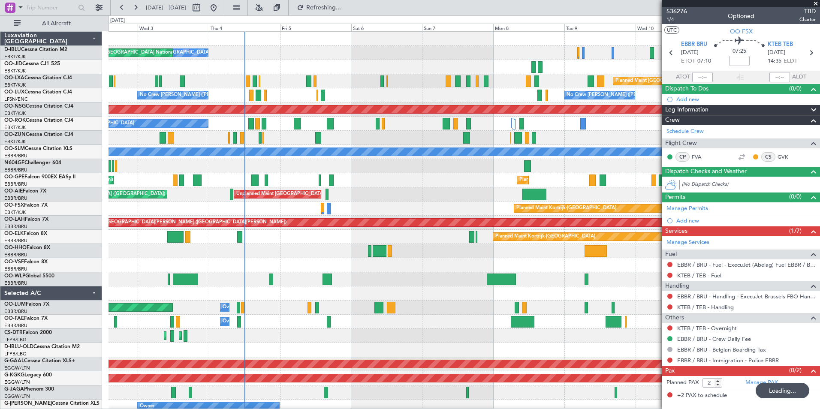
click at [588, 185] on div "No Crew Brussels (Brussels National) No Crew Brussels (Brussels National) AOG M…" at bounding box center [463, 322] width 711 height 580
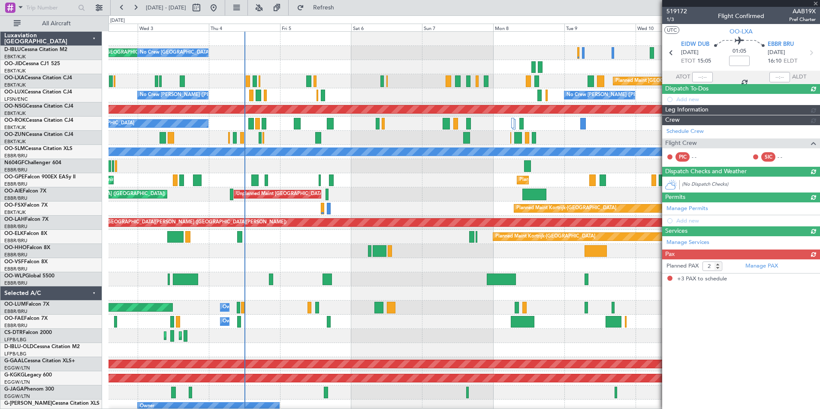
type input "-00:10"
type input "3"
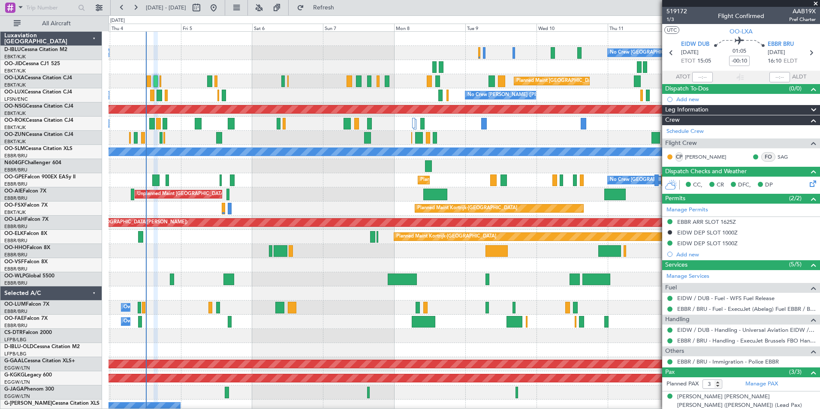
click at [298, 197] on div "No Crew Brussels (Brussels National) No Crew Brussels (Brussels National) AOG M…" at bounding box center [463, 322] width 711 height 580
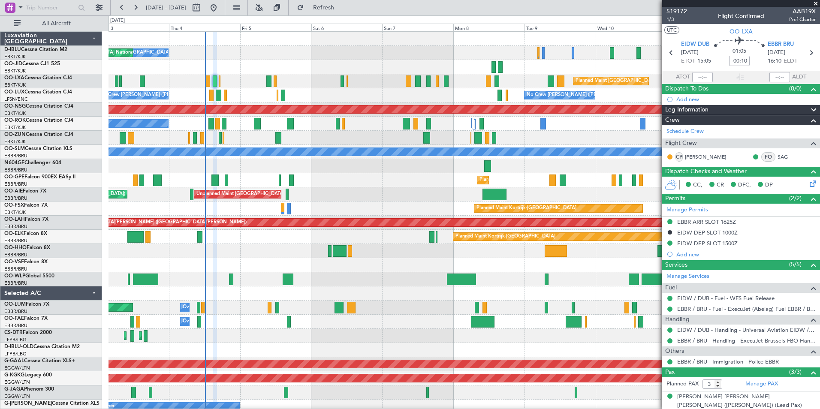
click at [412, 302] on div "No Crew Brussels (Brussels National) No Crew Brussels (Brussels National) AOG M…" at bounding box center [463, 315] width 711 height 566
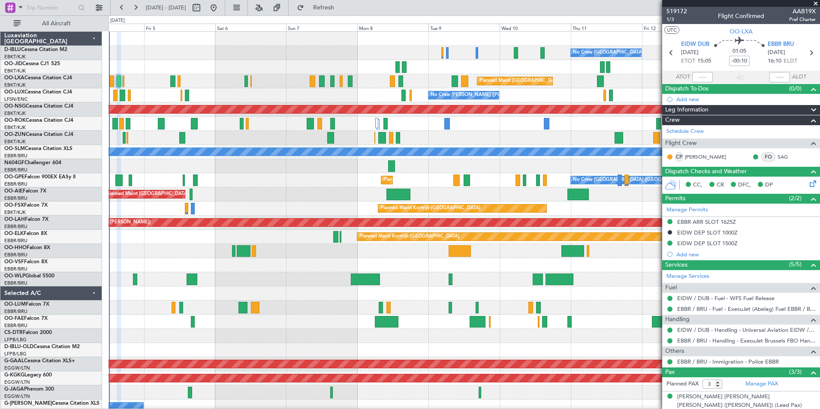
click at [366, 181] on div "No Crew Brussels (Brussels National) No Crew Brussels (Brussels National) AOG M…" at bounding box center [463, 315] width 711 height 566
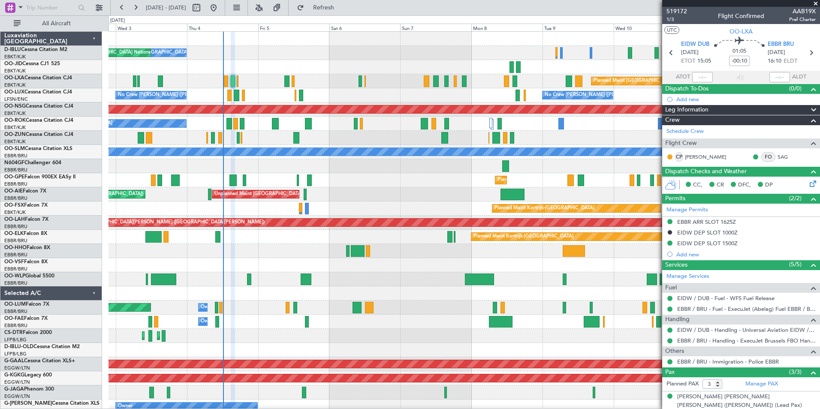
click at [461, 248] on div "No Crew Brussels (Brussels National) No Crew Brussels (Brussels National) AOG M…" at bounding box center [463, 322] width 711 height 580
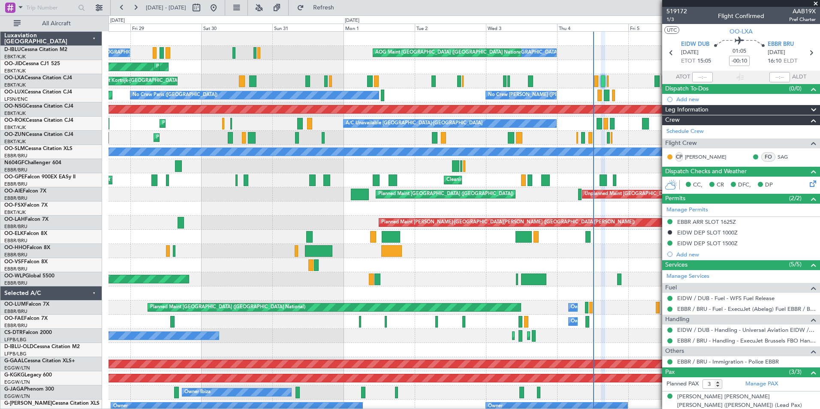
click at [613, 249] on div at bounding box center [463, 251] width 711 height 14
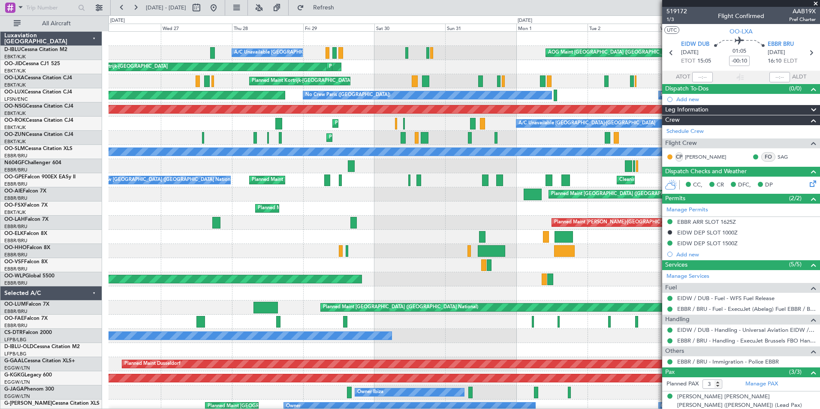
click at [597, 248] on div at bounding box center [463, 251] width 711 height 14
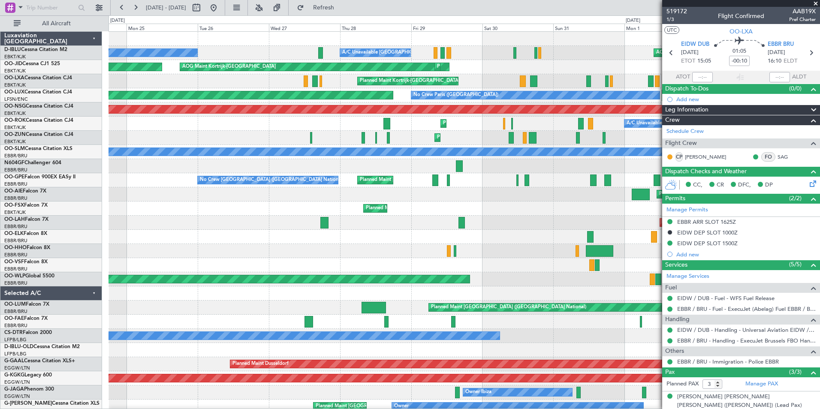
click at [544, 246] on div "No Crew Brussels (Brussels National) AOG Maint Brussels (Brussels National) A/C…" at bounding box center [463, 322] width 711 height 580
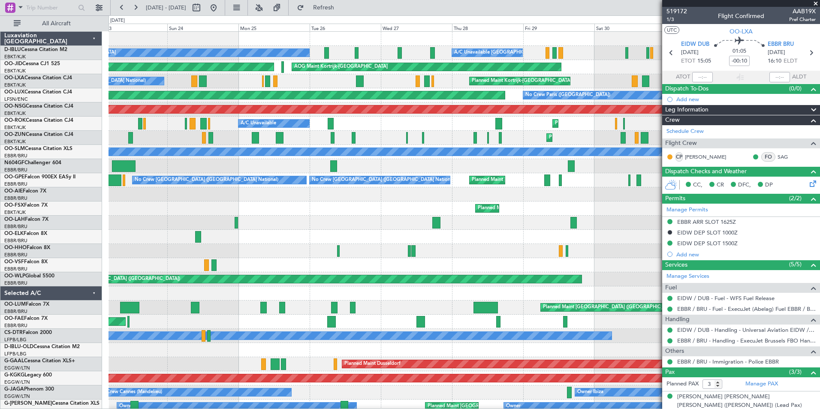
click at [508, 259] on div "AOG Maint Brussels (Brussels National) A/C Unavailable Kortrijk-Wevelgem No Cre…" at bounding box center [463, 336] width 711 height 608
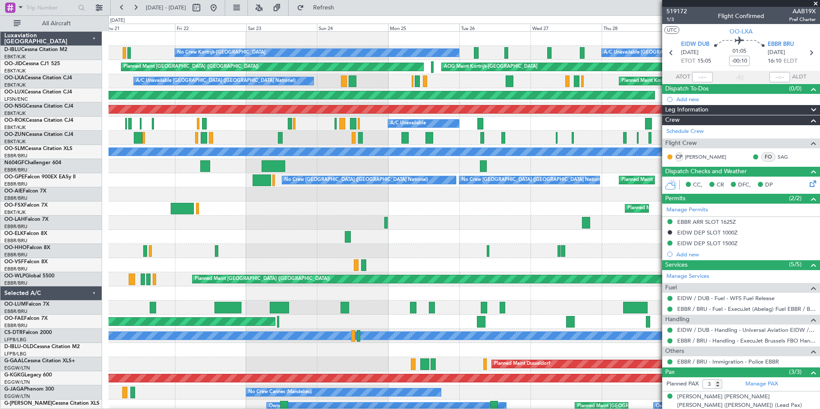
click at [500, 253] on div "A/C Unavailable Kortrijk-Wevelgem No Crew Kortrijk-Wevelgem AOG Maint Brussels …" at bounding box center [463, 336] width 711 height 608
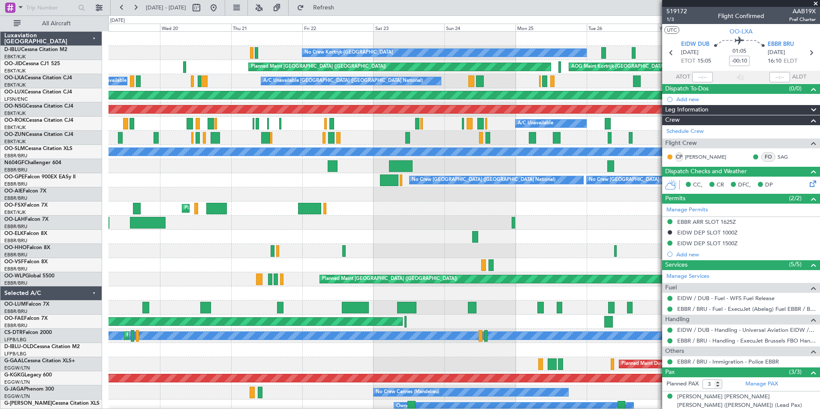
click at [563, 257] on div "A/C Unavailable Kortrijk-Wevelgem No Crew Kortrijk-Wevelgem AOG Maint Kortrijk-…" at bounding box center [463, 336] width 711 height 608
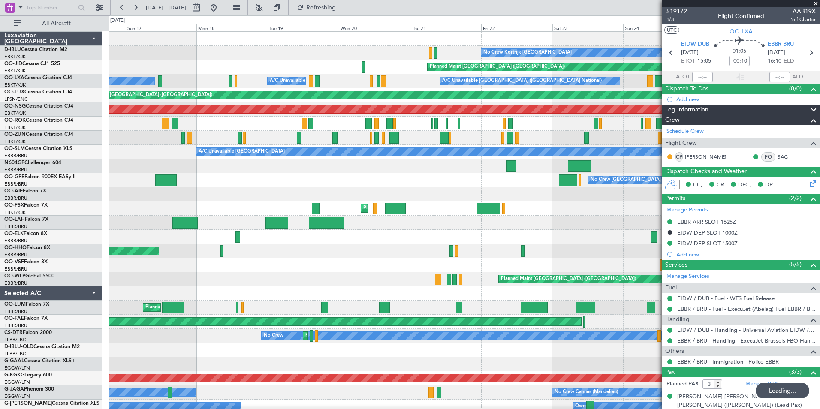
click at [598, 226] on div at bounding box center [463, 223] width 711 height 14
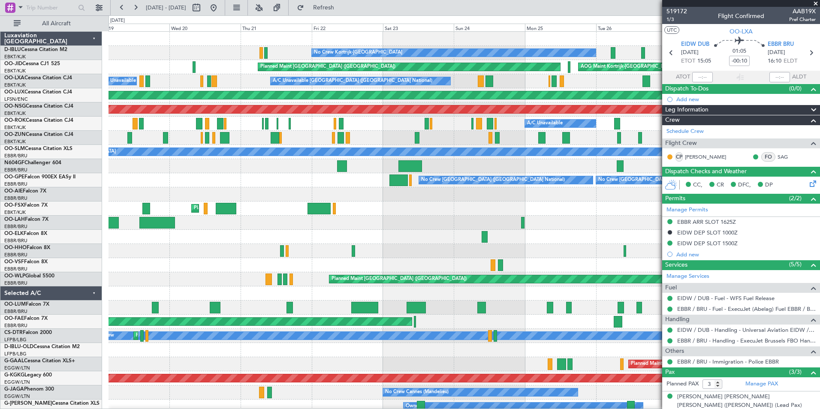
click at [339, 241] on div "No Crew Kortrijk-Wevelgem A/C Unavailable Kortrijk-Wevelgem AOG Maint Kortrijk-…" at bounding box center [463, 301] width 711 height 538
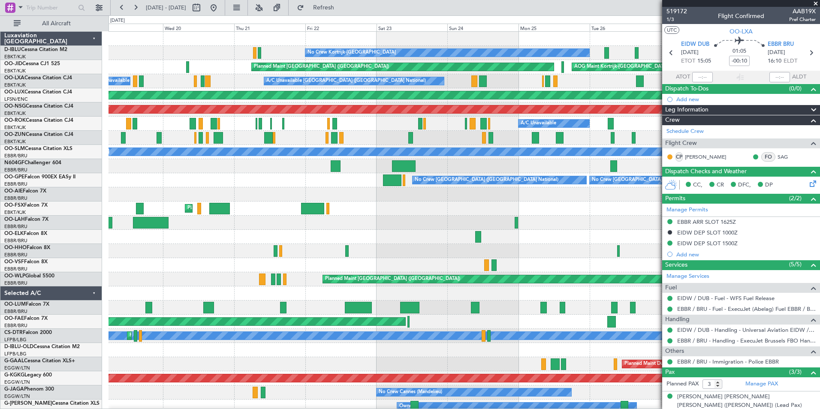
click at [94, 285] on div "No Crew Kortrijk-Wevelgem A/C Unavailable Kortrijk-Wevelgem AOG Maint Kortrijk-…" at bounding box center [410, 212] width 820 height 394
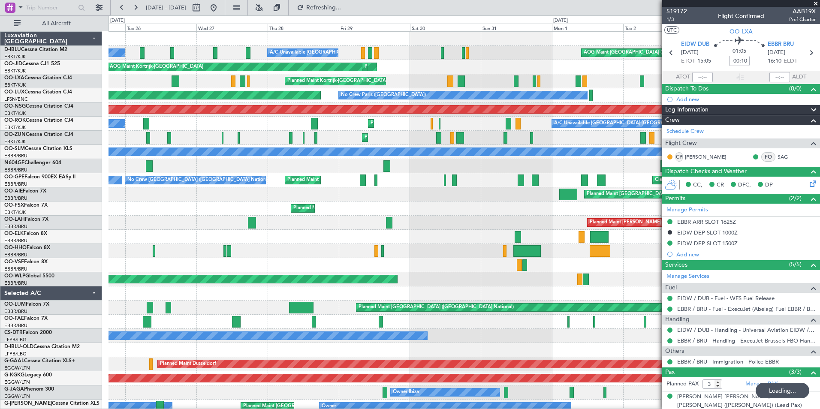
click at [41, 282] on div "No Crew Kortrijk-Wevelgem A/C Unavailable Kortrijk-Wevelgem AOG Maint Brussels …" at bounding box center [410, 212] width 820 height 394
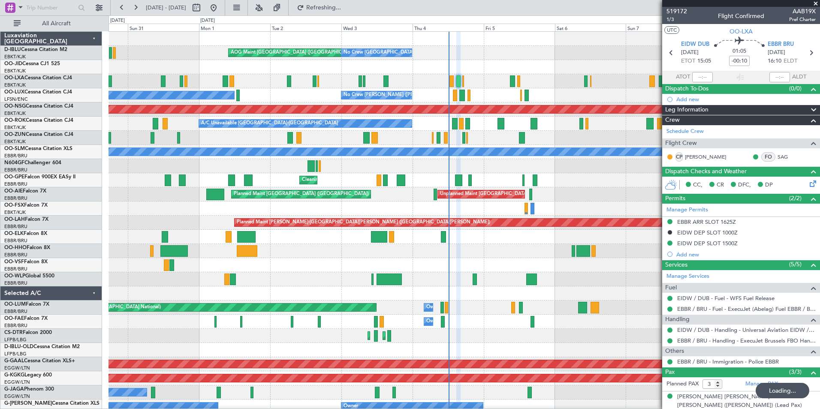
click at [304, 283] on div "AOG Maint Brussels (Brussels National) No Crew Brussels (Brussels National) No …" at bounding box center [463, 301] width 711 height 538
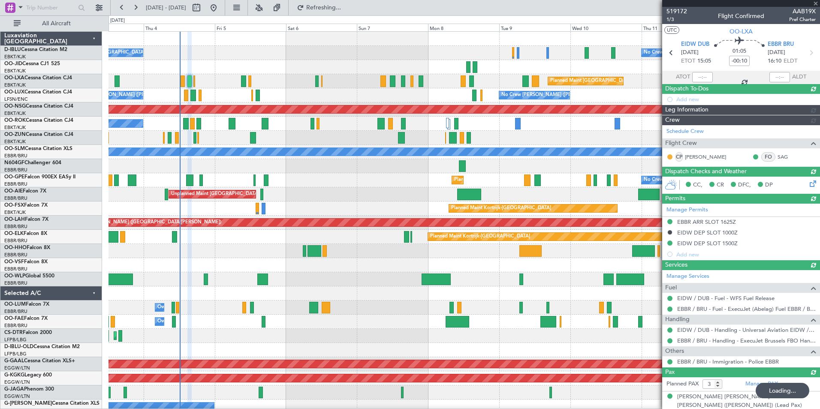
click at [389, 290] on div "No Crew Brussels (Brussels National) No Crew Brussels (Brussels National) AOG M…" at bounding box center [463, 301] width 711 height 538
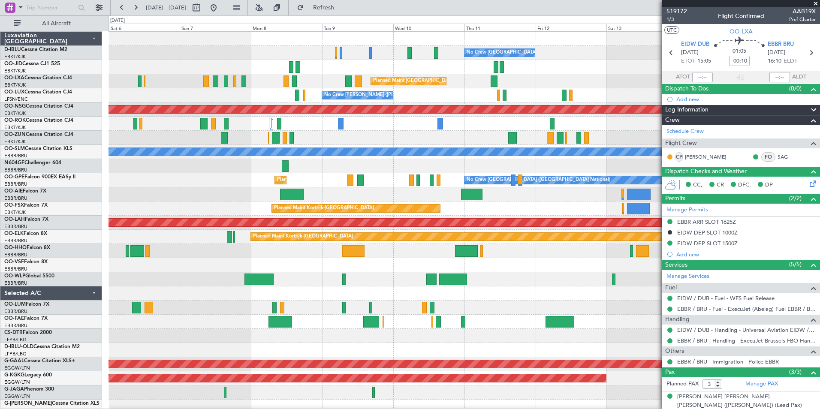
click at [301, 262] on div at bounding box center [463, 265] width 711 height 14
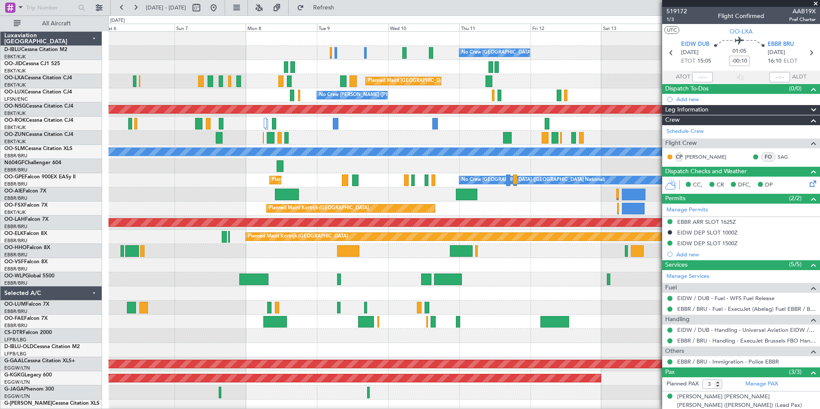
click at [361, 272] on div at bounding box center [463, 265] width 711 height 14
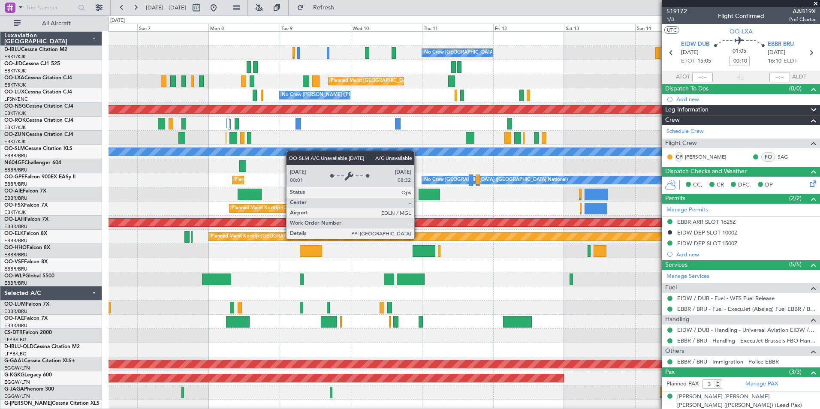
click at [338, 160] on div "No Crew Brussels (Brussels National) Planned Maint Brussels (Brussels National)…" at bounding box center [463, 322] width 711 height 580
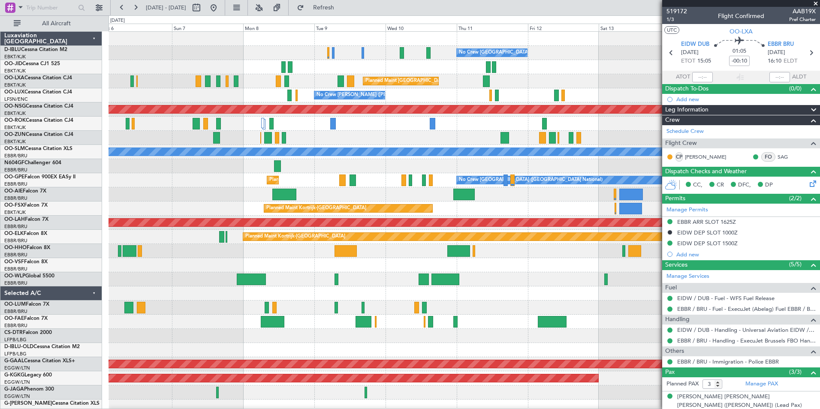
click at [565, 153] on div "No Crew Brussels (Brussels National) No Crew Brussels (Brussels National) Plann…" at bounding box center [463, 322] width 711 height 580
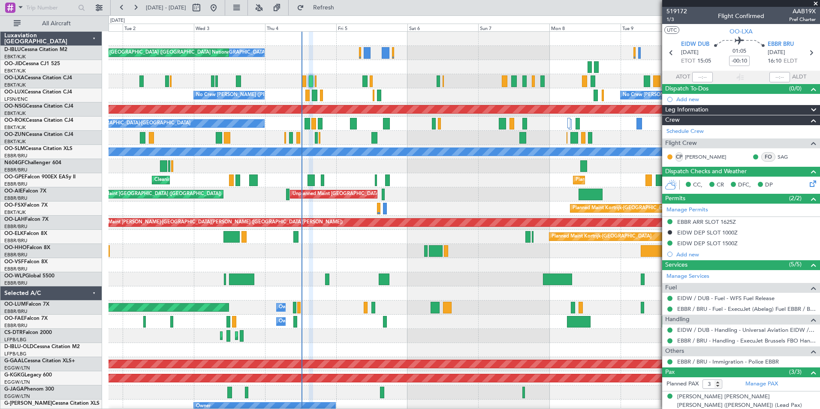
click at [488, 163] on div "No Crew Brussels (Brussels National) No Crew Brussels (Brussels National) AOG M…" at bounding box center [463, 322] width 711 height 580
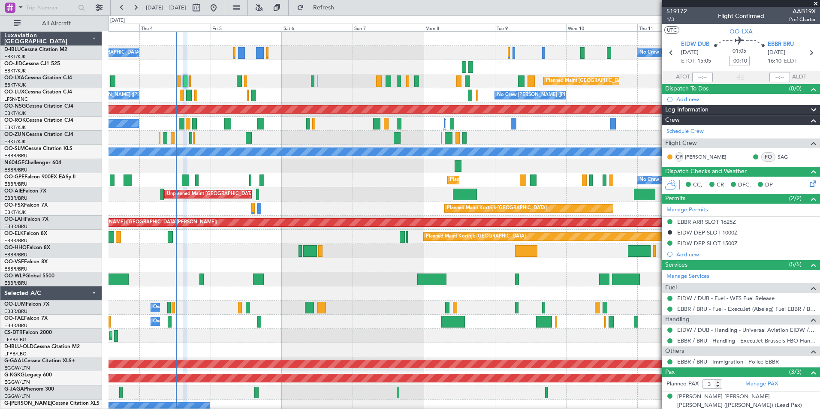
click at [296, 147] on div "No Crew Brussels (Brussels National) No Crew Brussels (Brussels National) AOG M…" at bounding box center [463, 322] width 711 height 580
